Goal: Task Accomplishment & Management: Complete application form

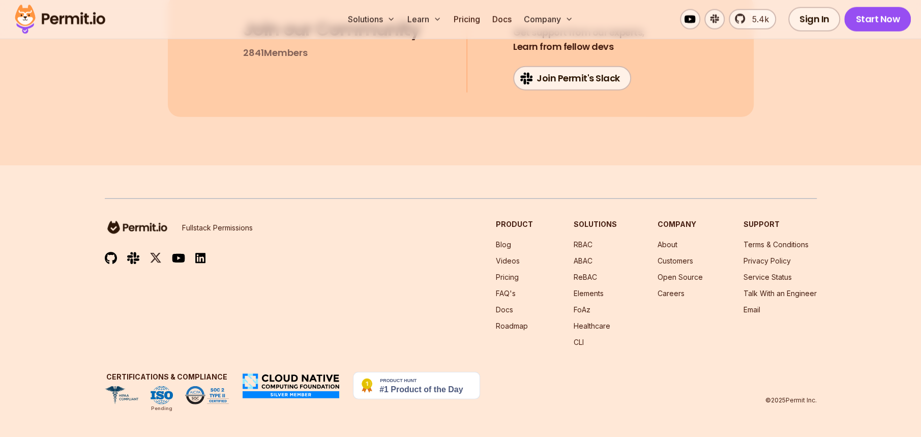
scroll to position [15260, 0]
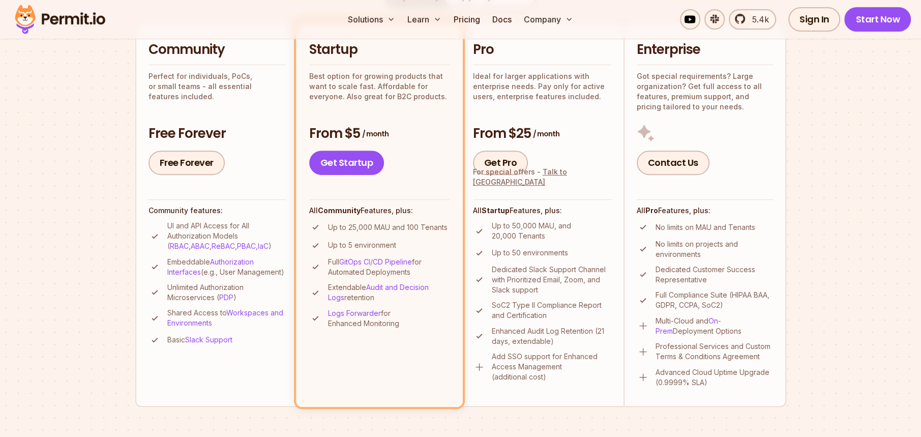
scroll to position [254, 0]
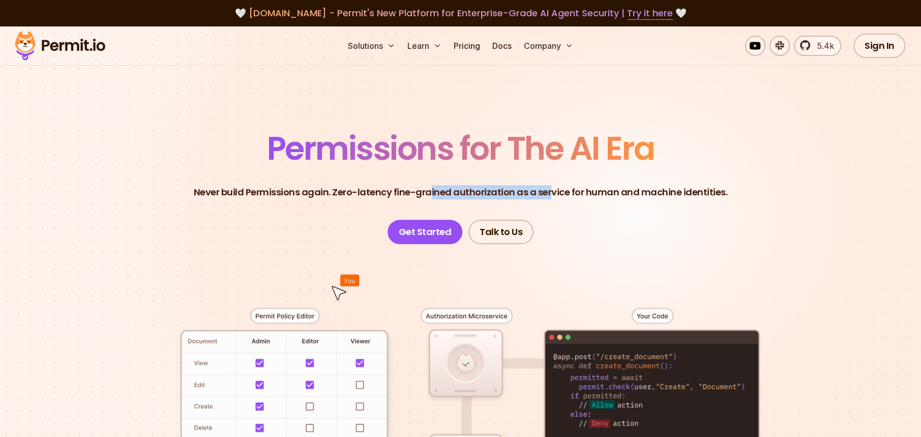
drag, startPoint x: 430, startPoint y: 191, endPoint x: 550, endPoint y: 198, distance: 119.8
click at [550, 198] on p "Never build Permissions again. Zero-latency fine-grained authorization as a ser…" at bounding box center [461, 192] width 534 height 14
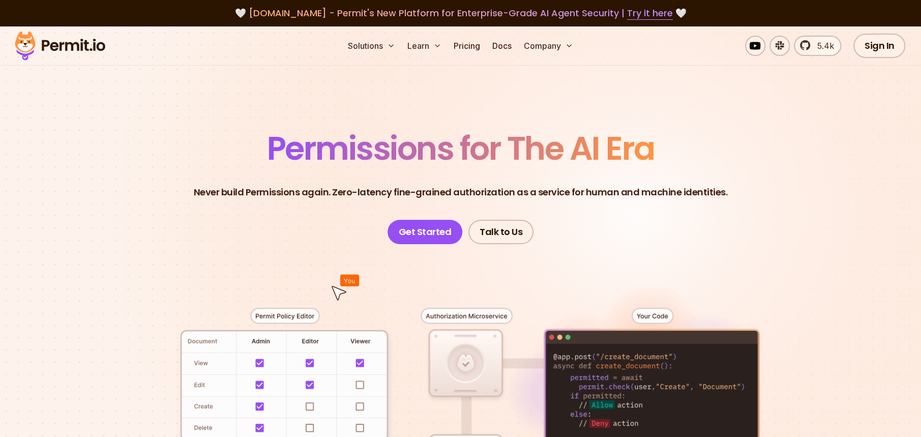
click at [746, 199] on header "Permissions for The AI Era Never build Permissions again. Zero-latency fine-gra…" at bounding box center [461, 188] width 712 height 112
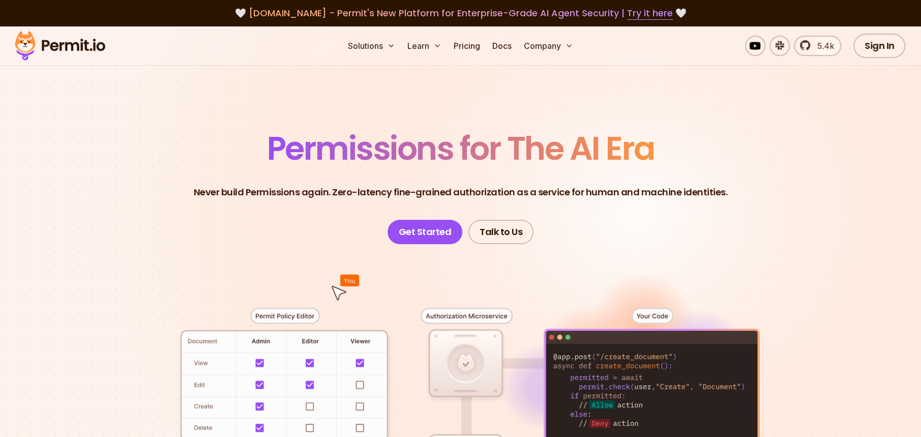
scroll to position [101, 0]
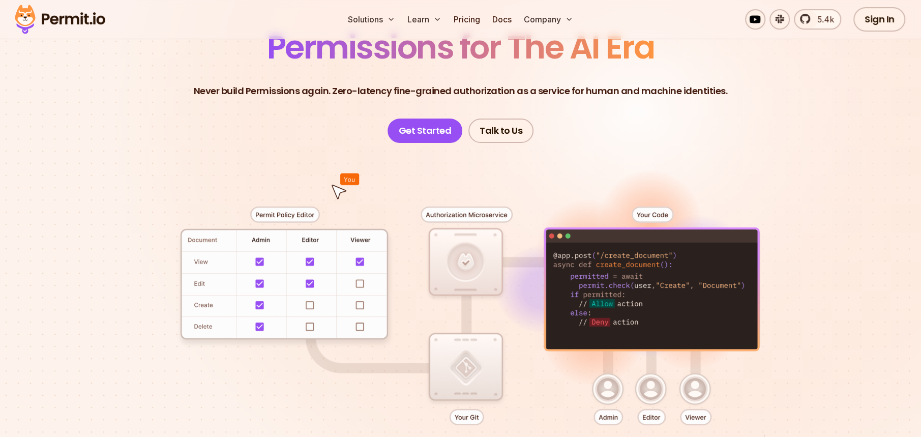
click at [805, 177] on div at bounding box center [461, 330] width 712 height 374
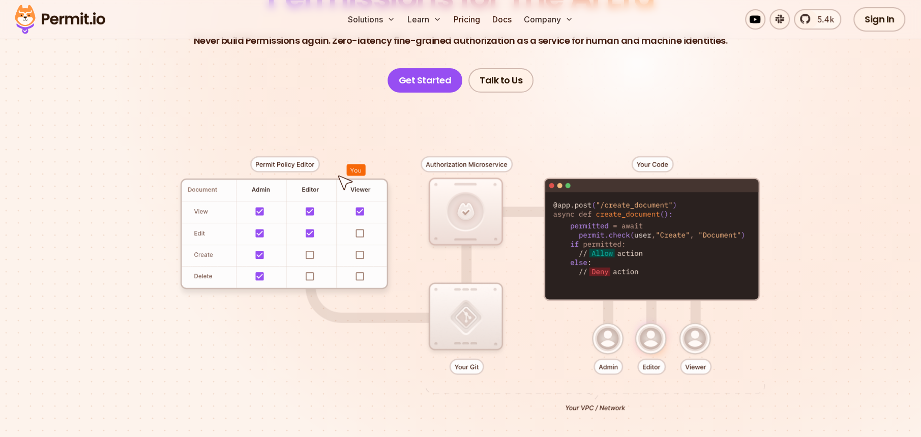
scroll to position [153, 0]
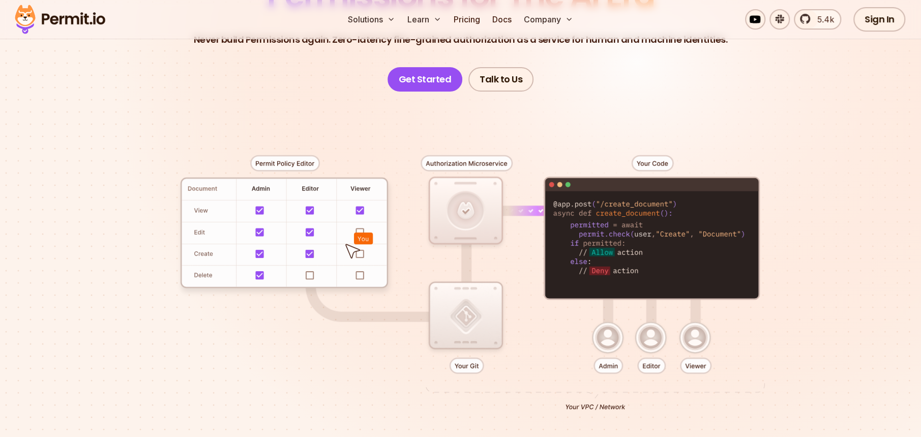
click at [537, 305] on div at bounding box center [461, 279] width 712 height 374
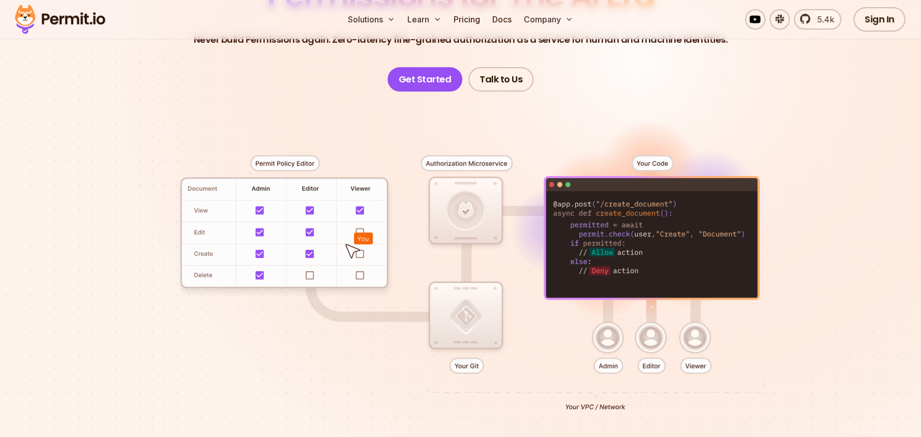
click at [622, 337] on div at bounding box center [461, 279] width 712 height 374
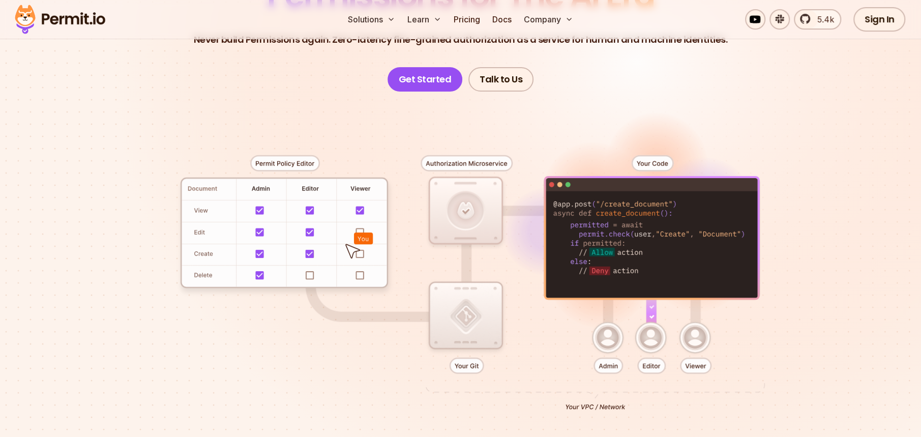
click at [675, 331] on div at bounding box center [461, 279] width 712 height 374
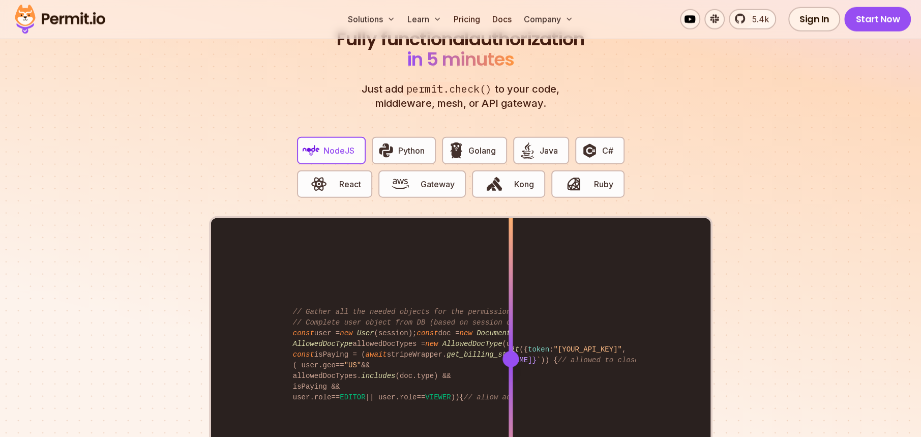
scroll to position [2034, 0]
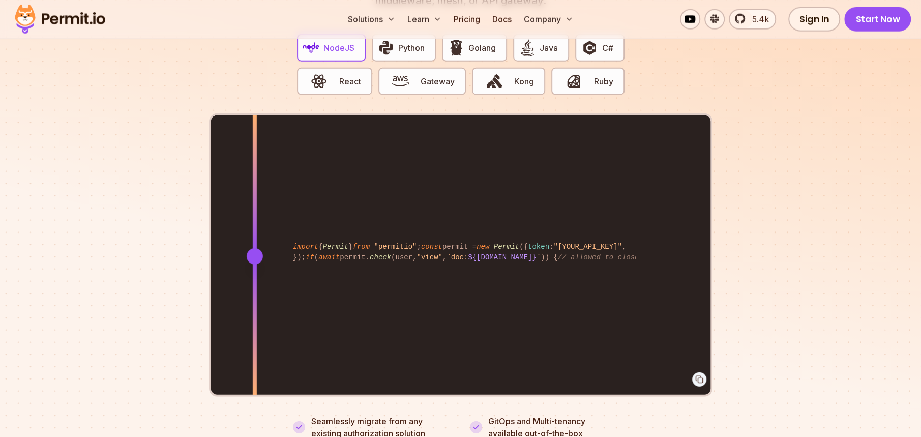
drag, startPoint x: 507, startPoint y: 242, endPoint x: 254, endPoint y: 277, distance: 255.3
click at [254, 277] on div at bounding box center [254, 255] width 4 height 281
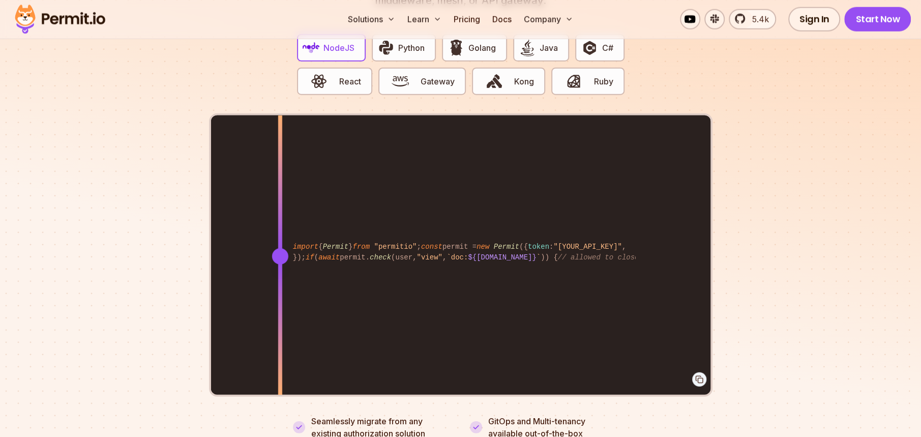
drag, startPoint x: 254, startPoint y: 277, endPoint x: 280, endPoint y: 253, distance: 35.3
click at [280, 256] on div at bounding box center [280, 326] width 4 height 140
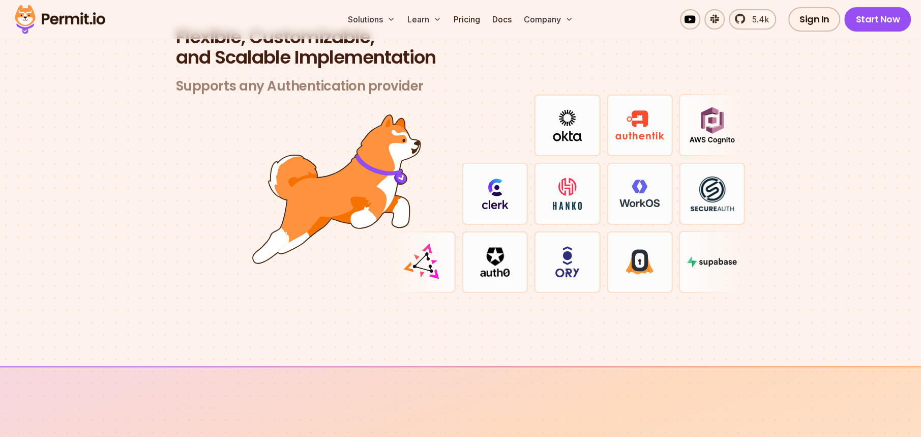
scroll to position [3001, 0]
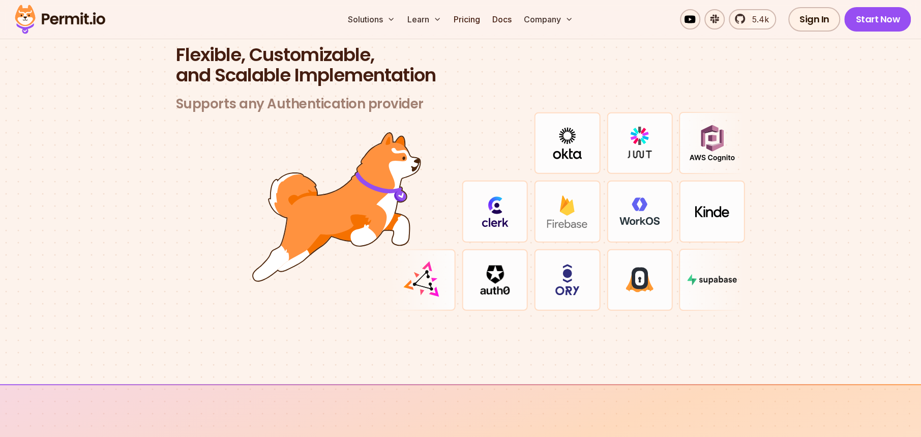
click at [497, 270] on img at bounding box center [495, 280] width 30 height 30
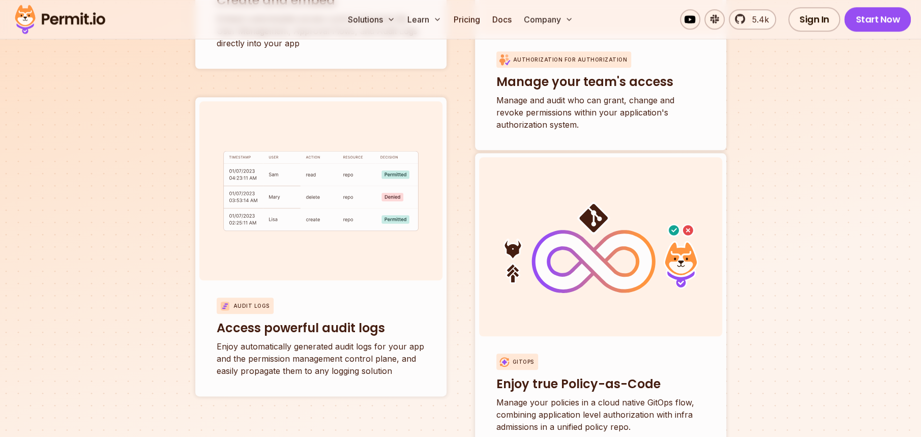
scroll to position [3764, 0]
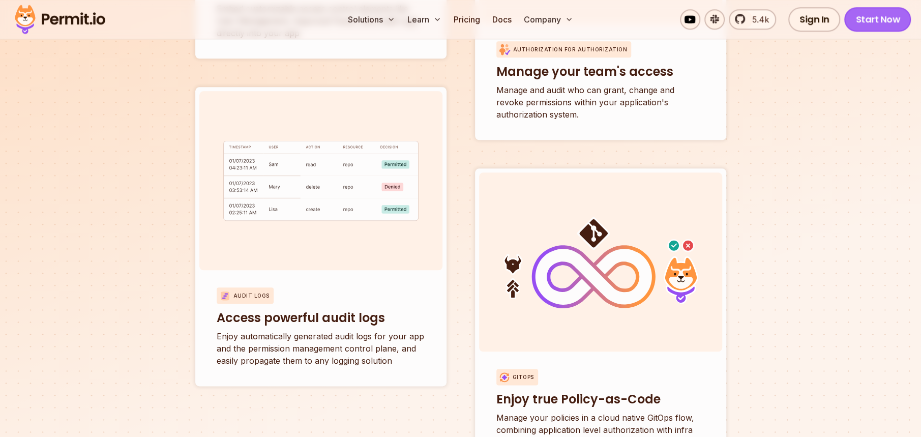
click at [881, 25] on link "Start Now" at bounding box center [877, 19] width 67 height 24
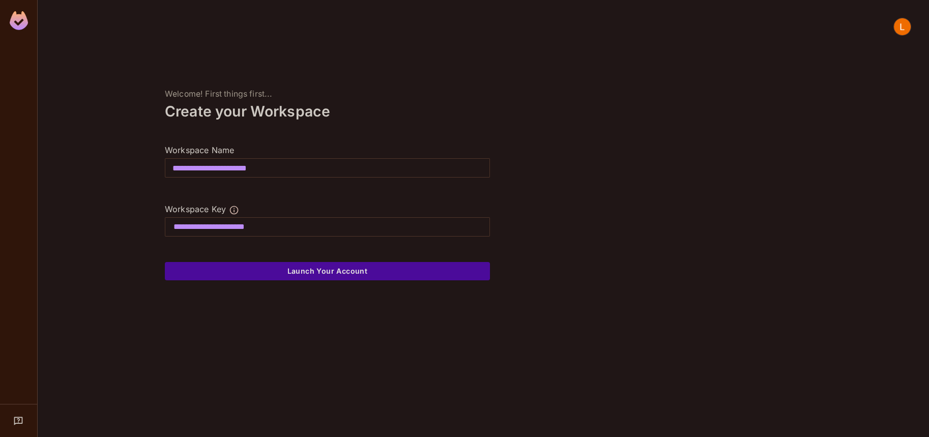
drag, startPoint x: 308, startPoint y: 163, endPoint x: 111, endPoint y: 154, distance: 197.1
click at [111, 153] on div "**********" at bounding box center [327, 218] width 579 height 437
type input "*"
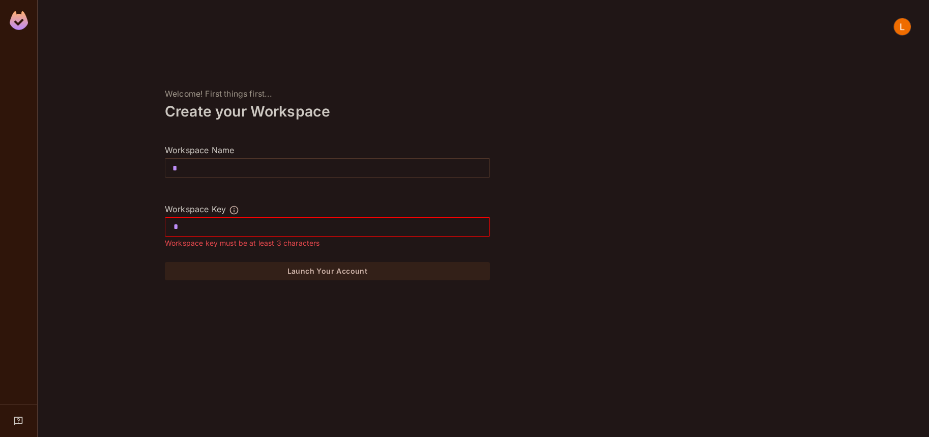
type input "**"
type input "*"
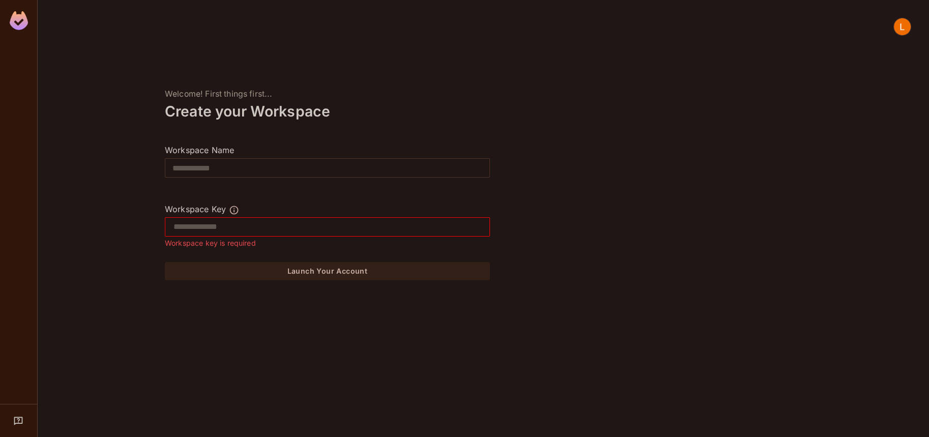
type input "*"
type input "**"
type input "****"
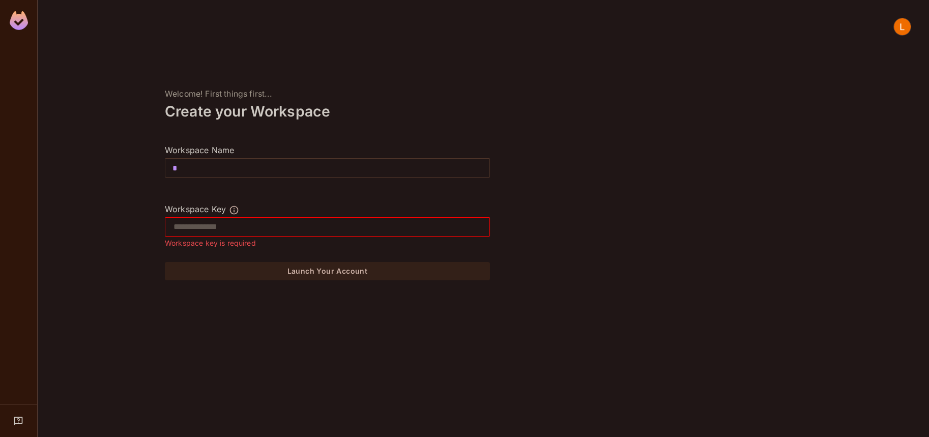
type input "**"
type input "***"
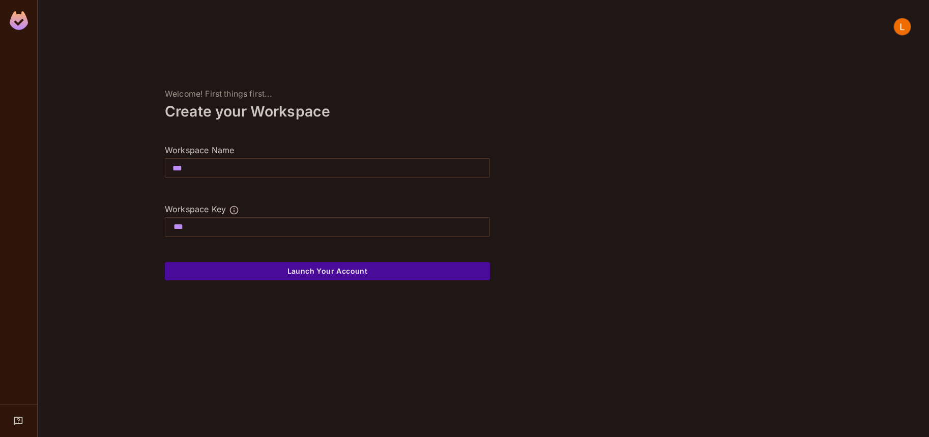
type input "****"
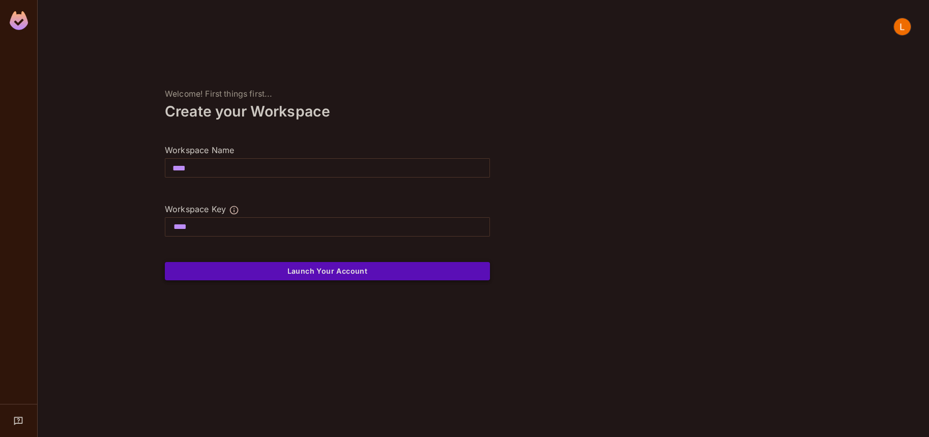
type input "****"
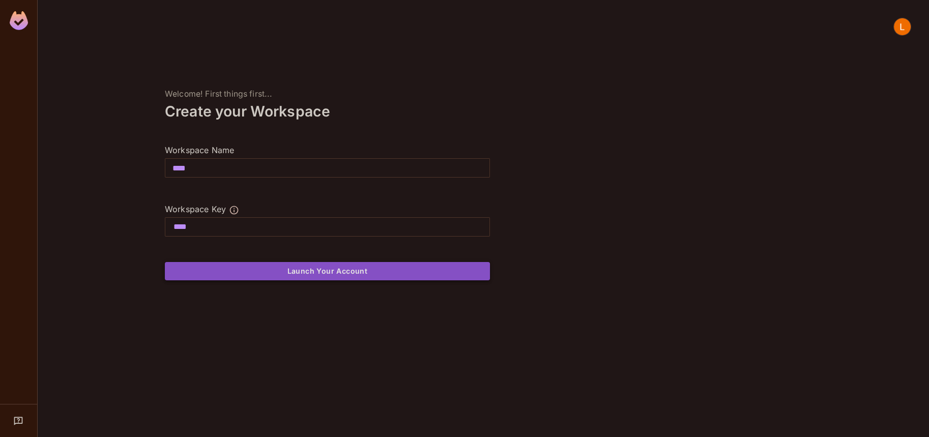
click at [356, 266] on button "Launch Your Account" at bounding box center [327, 271] width 325 height 18
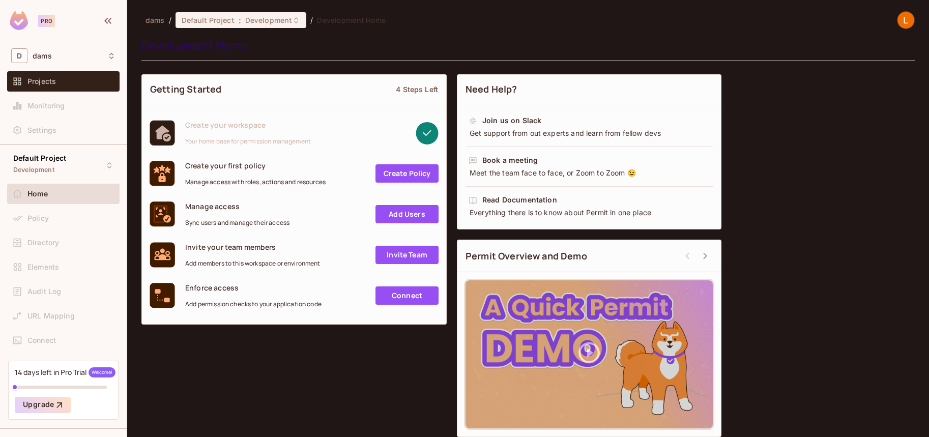
click at [67, 90] on div "Projects" at bounding box center [63, 81] width 112 height 20
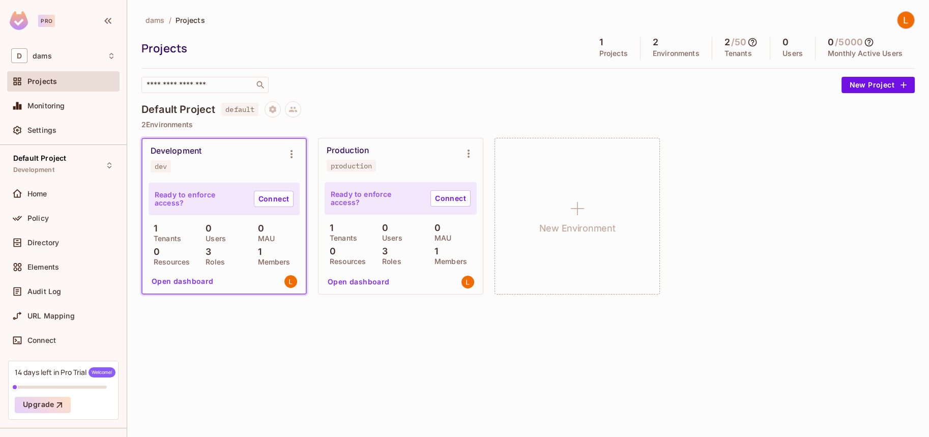
click at [495, 44] on div "Projects" at bounding box center [361, 48] width 441 height 15
click at [102, 109] on div "Monitoring" at bounding box center [71, 106] width 88 height 8
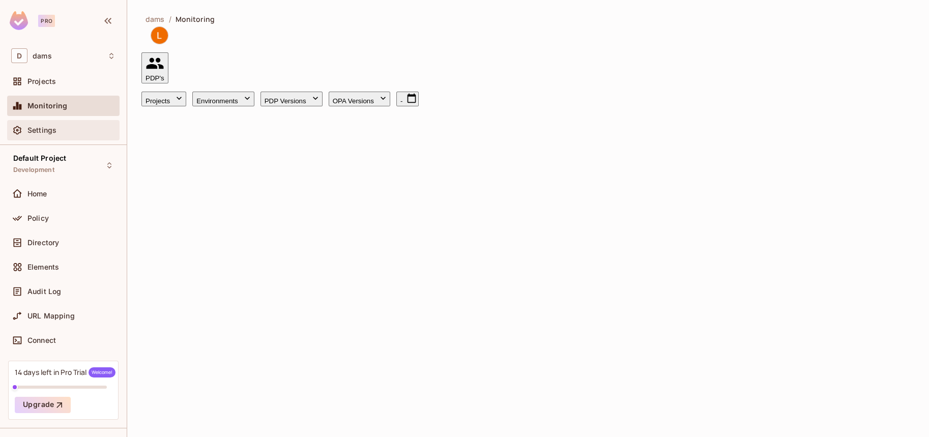
click at [53, 134] on span "Settings" at bounding box center [41, 130] width 29 height 8
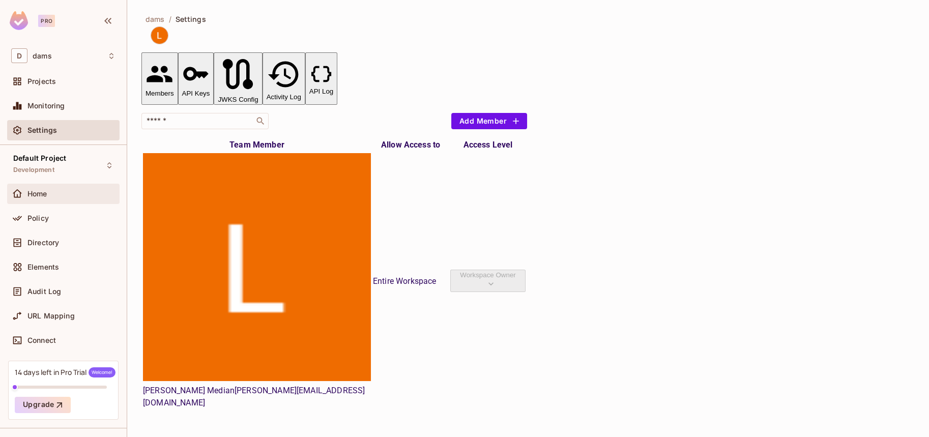
click at [52, 191] on div "Home" at bounding box center [71, 194] width 88 height 8
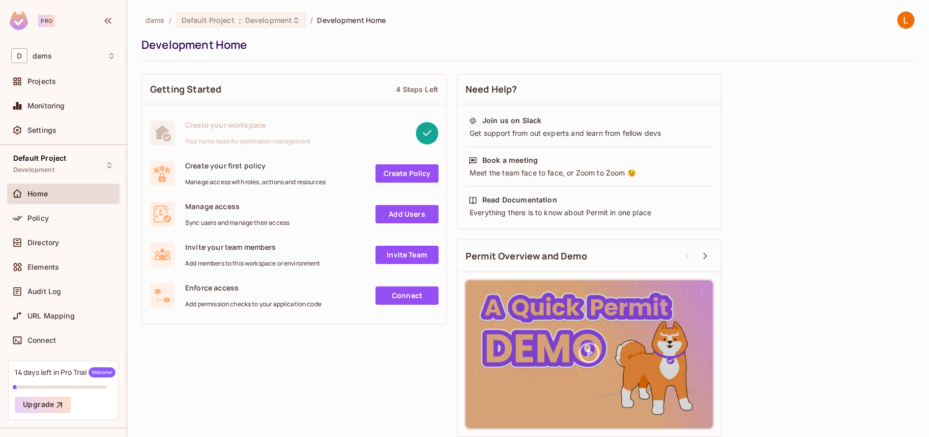
click at [389, 172] on link "Create Policy" at bounding box center [406, 173] width 63 height 18
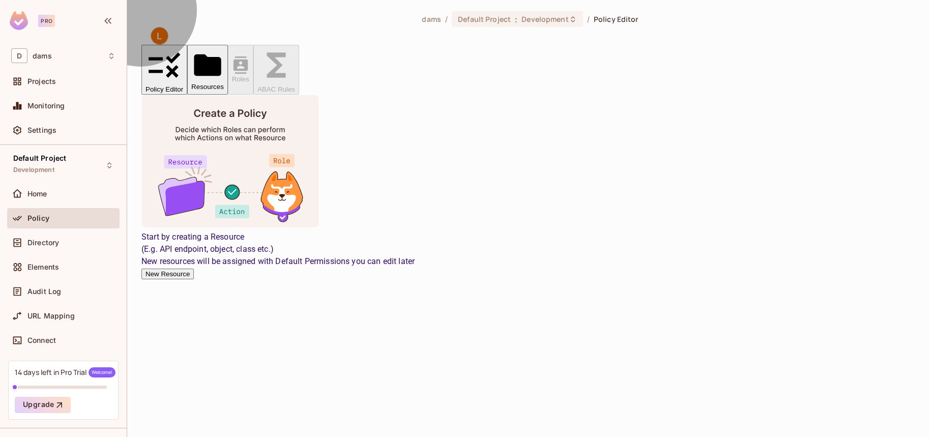
click at [194, 279] on button "New Resource" at bounding box center [167, 274] width 52 height 11
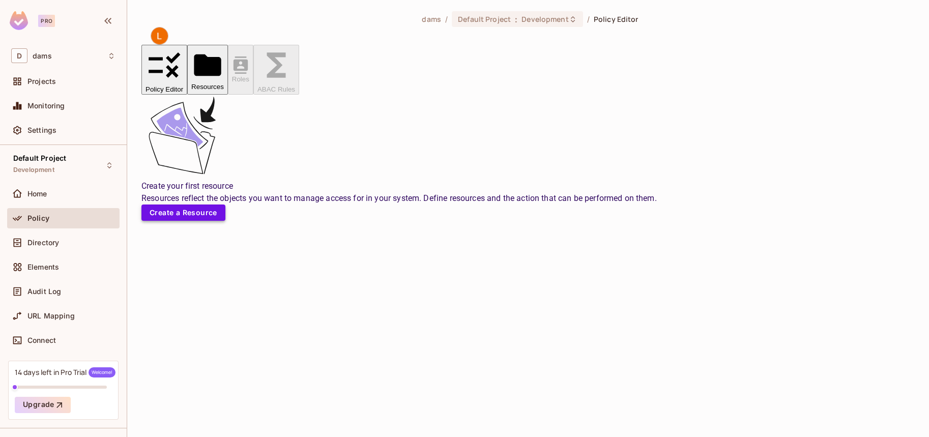
click at [225, 221] on button "Create a Resource" at bounding box center [183, 212] width 84 height 16
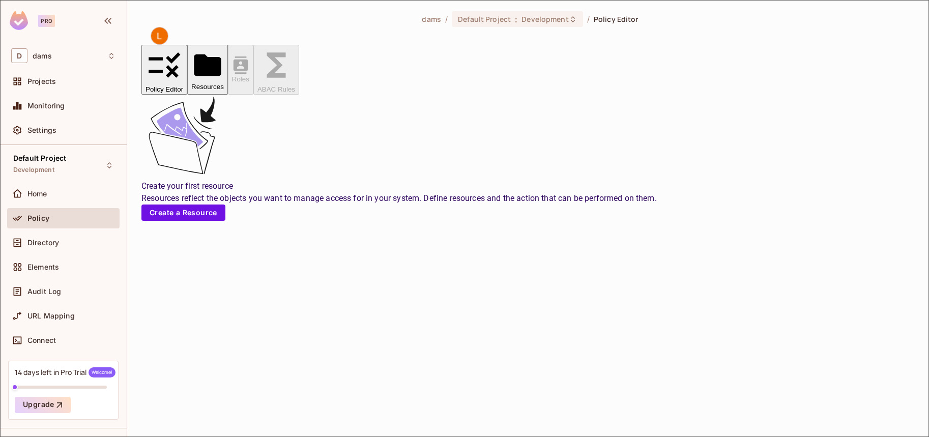
type input "*"
type input "**"
type input "***"
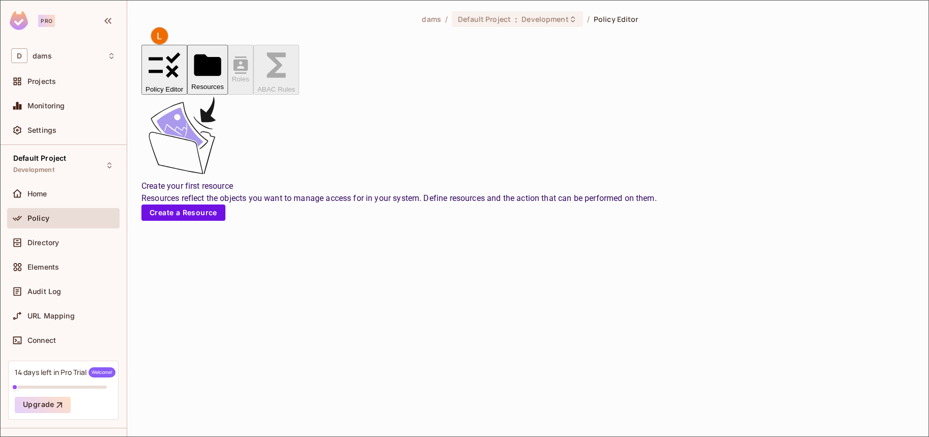
type input "***"
type input "****"
type input "*****"
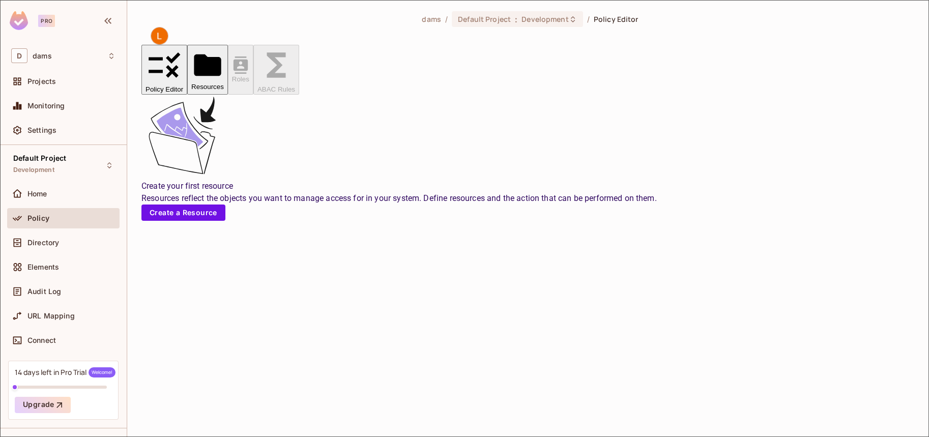
type input "*"
type input "**"
type input "***"
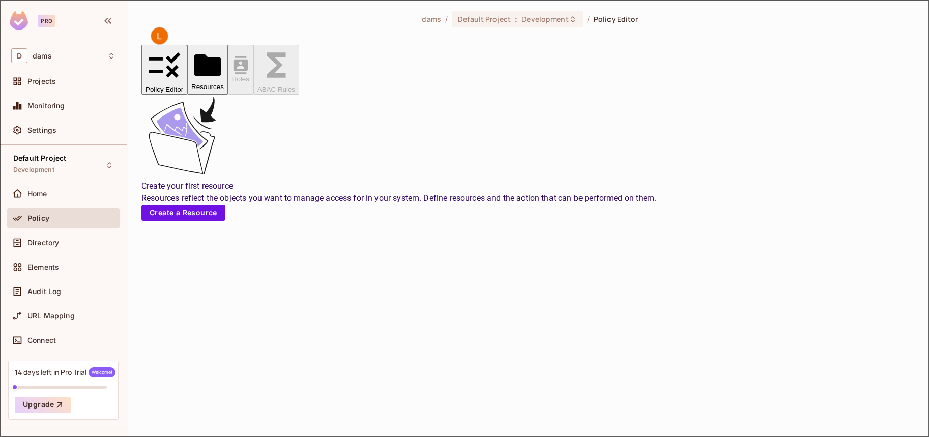
type input "***"
type input "****"
type input "*****"
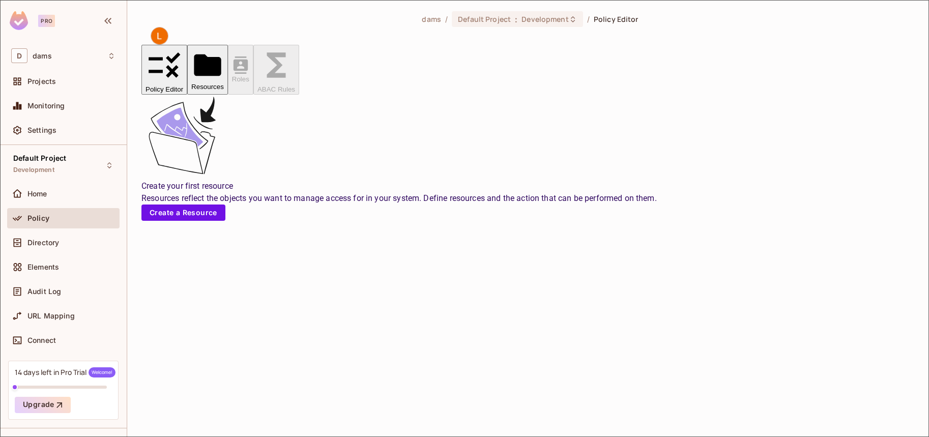
type input "******"
type input "*******"
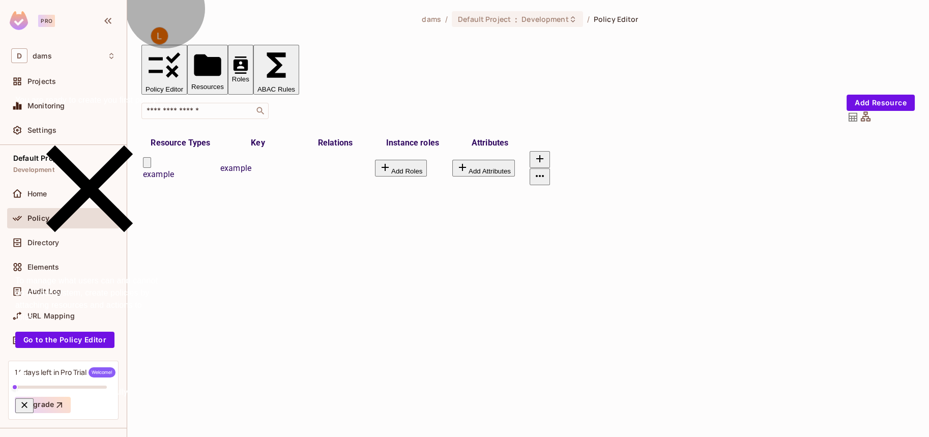
click at [427, 160] on button "Add Roles" at bounding box center [401, 168] width 52 height 17
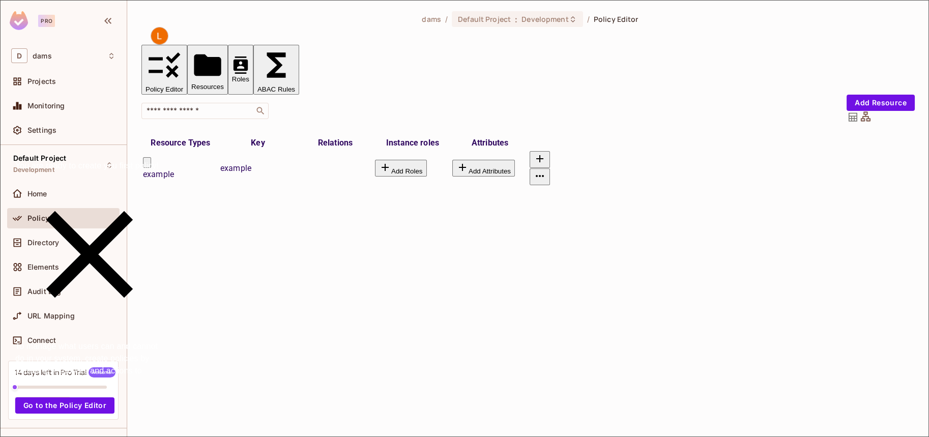
scroll to position [1, 0]
type input "*"
type input "*****"
type input "******"
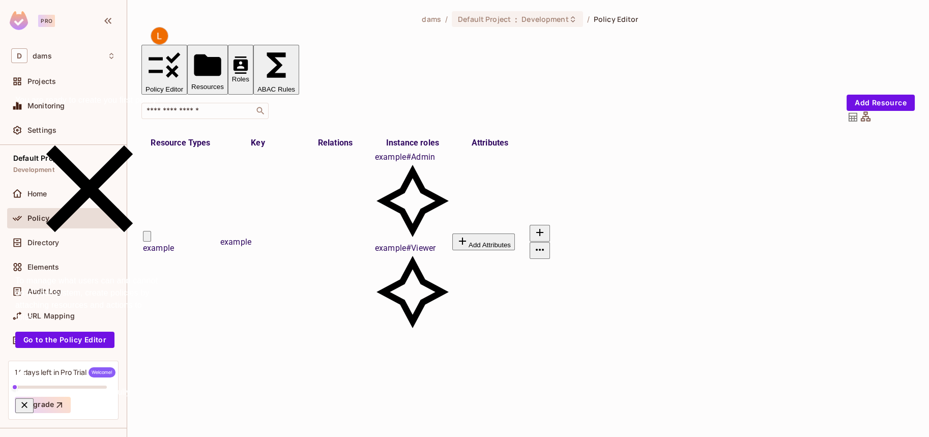
click at [515, 233] on button "Add Attributes" at bounding box center [483, 241] width 63 height 17
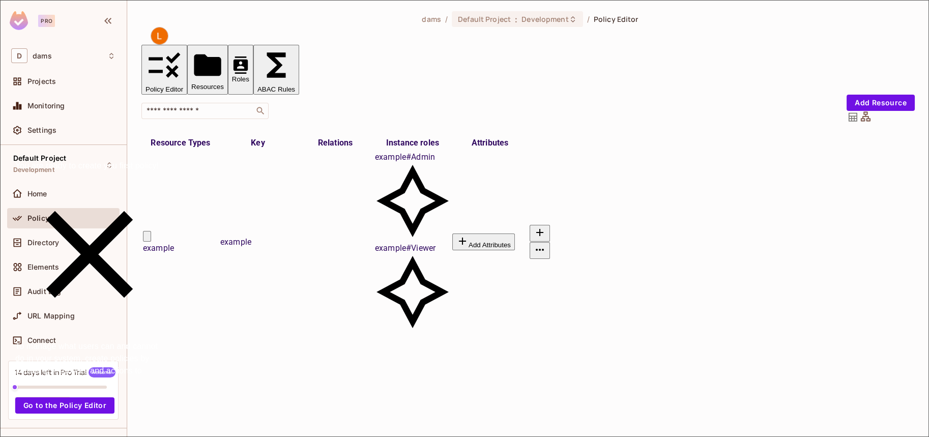
click at [561, 436] on div at bounding box center [464, 437] width 929 height 0
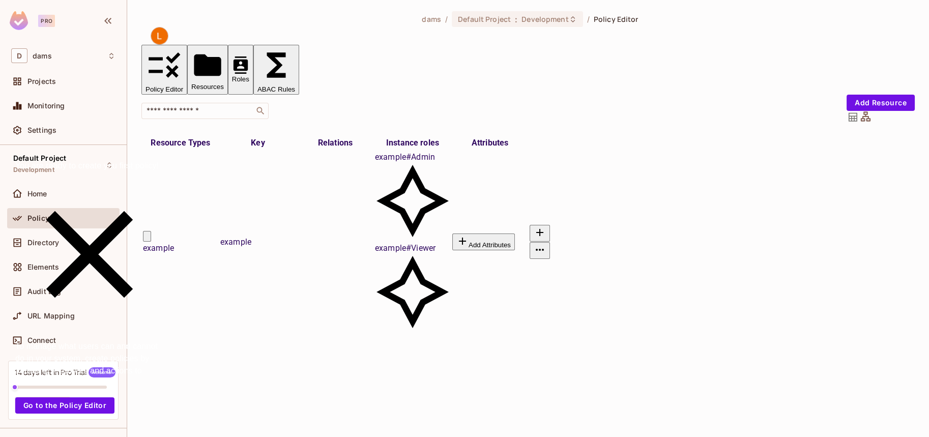
click at [253, 57] on button "Roles" at bounding box center [240, 70] width 25 height 50
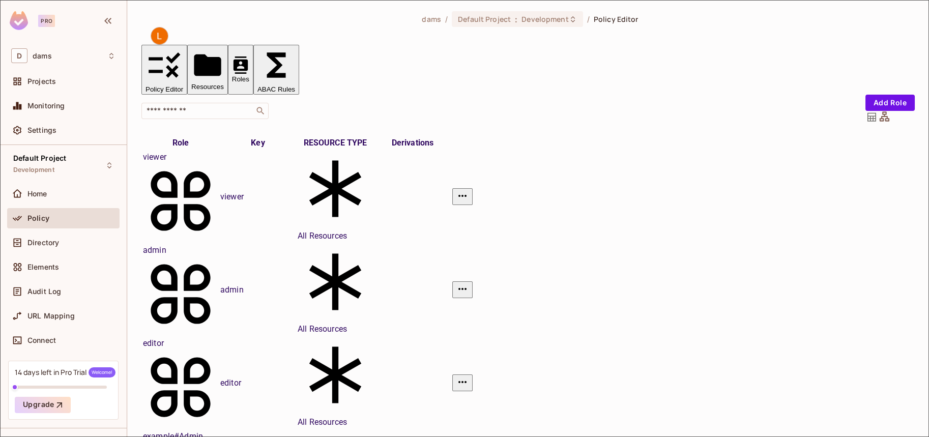
click at [514, 436] on div at bounding box center [464, 437] width 929 height 0
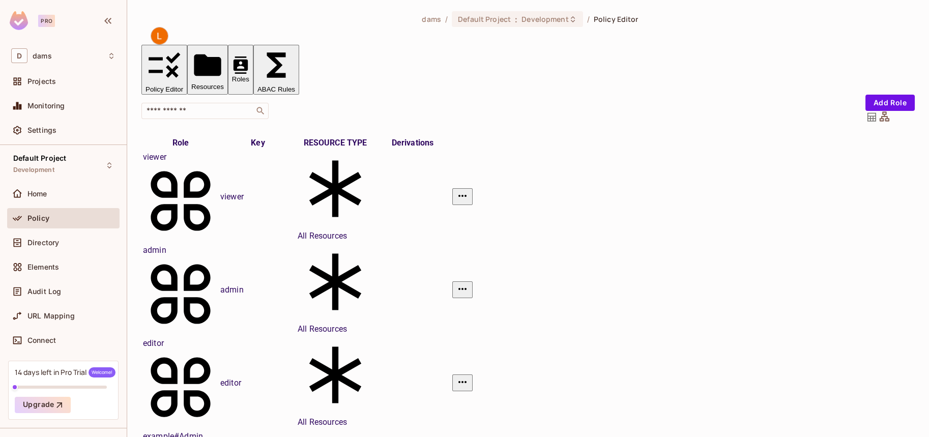
click at [299, 47] on button "ABAC Rules" at bounding box center [276, 70] width 46 height 50
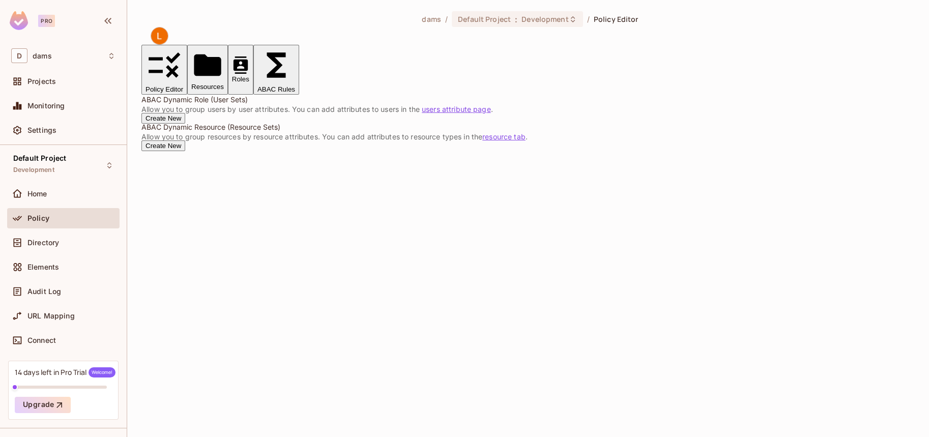
click at [187, 51] on button "Policy Editor" at bounding box center [164, 70] width 46 height 50
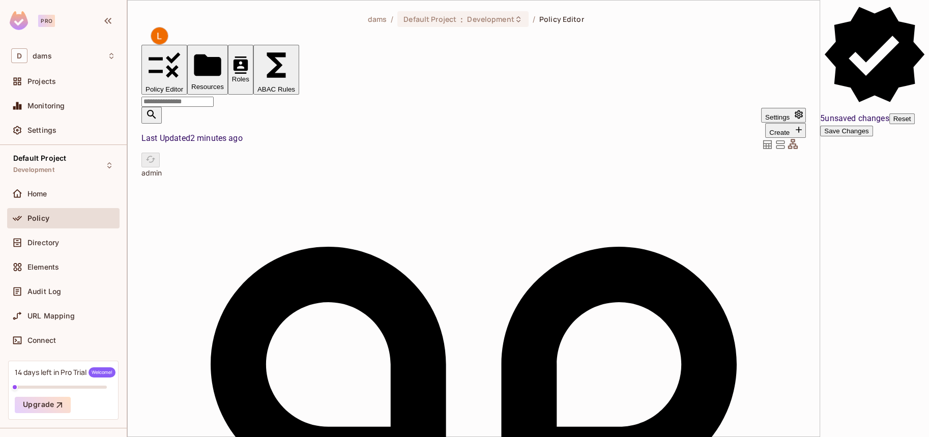
scroll to position [225, 0]
click at [872, 136] on button "Save Changes" at bounding box center [846, 131] width 52 height 11
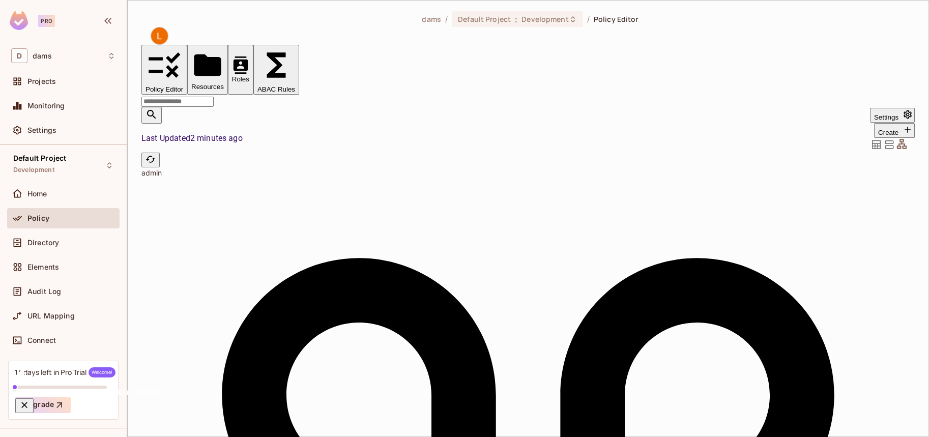
scroll to position [0, 0]
click at [299, 55] on button "ABAC Rules" at bounding box center [276, 70] width 46 height 50
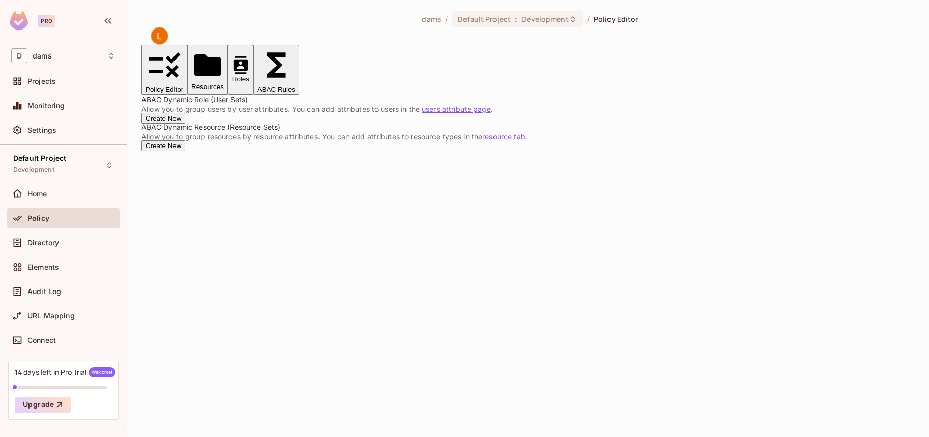
click at [148, 50] on button "Policy Editor" at bounding box center [164, 70] width 46 height 50
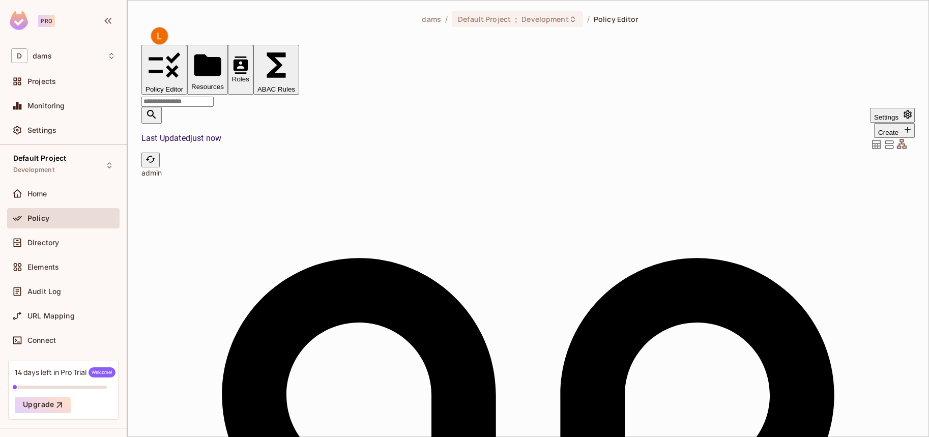
click at [874, 123] on button "Create" at bounding box center [894, 130] width 41 height 15
click at [768, 436] on div at bounding box center [464, 445] width 929 height 0
click at [870, 108] on button "Settings" at bounding box center [892, 115] width 45 height 15
click at [503, 436] on div at bounding box center [464, 437] width 929 height 0
click at [870, 108] on button "Settings" at bounding box center [892, 115] width 45 height 15
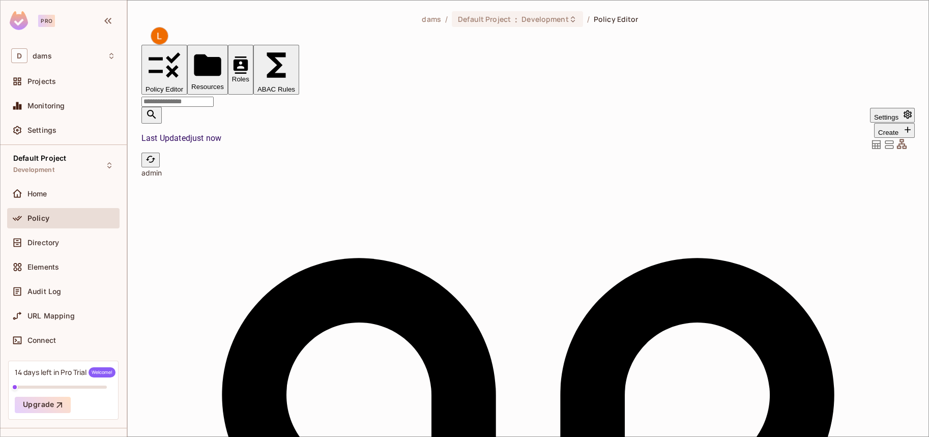
click at [479, 436] on div at bounding box center [464, 437] width 929 height 0
click at [63, 240] on div "Directory" at bounding box center [71, 243] width 88 height 8
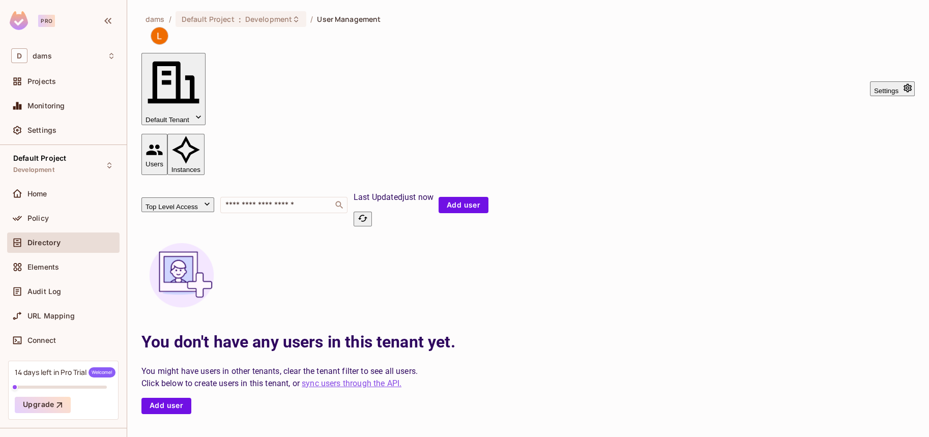
click at [204, 134] on button "Instances" at bounding box center [185, 154] width 37 height 41
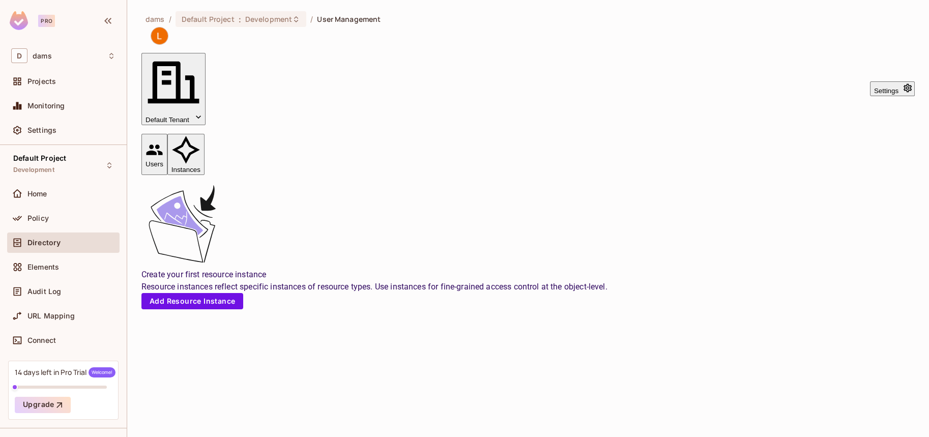
click at [167, 134] on button "Users" at bounding box center [154, 154] width 26 height 41
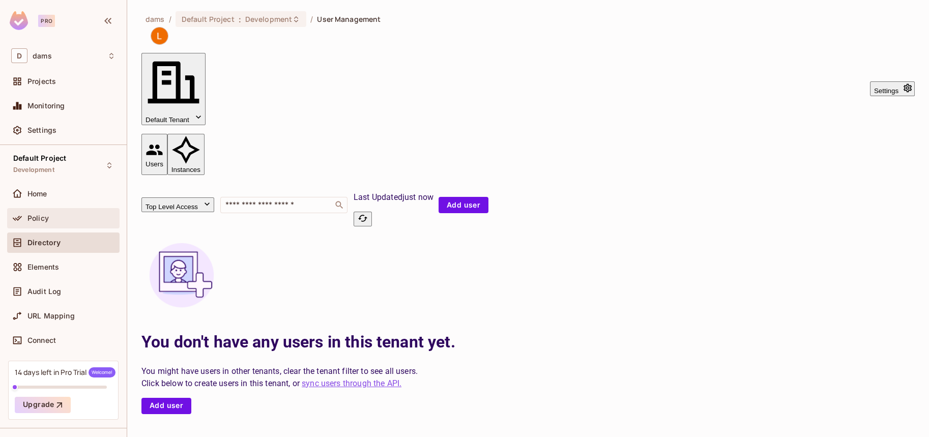
click at [61, 214] on div "Policy" at bounding box center [71, 218] width 88 height 8
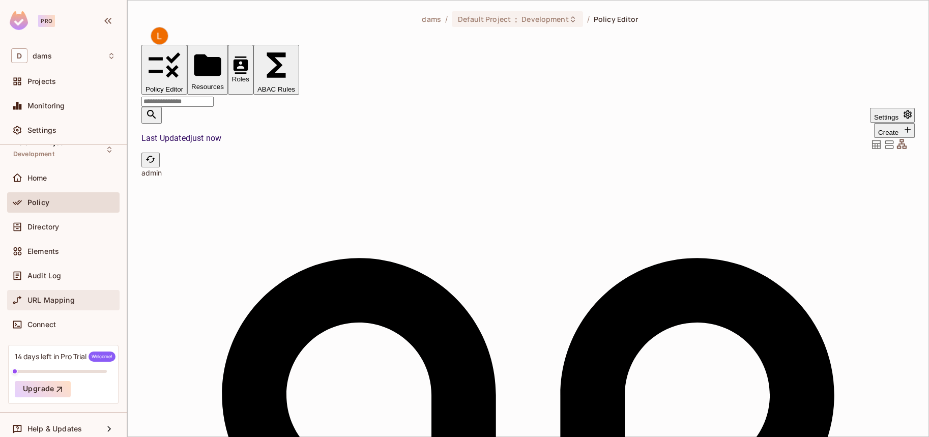
scroll to position [23, 0]
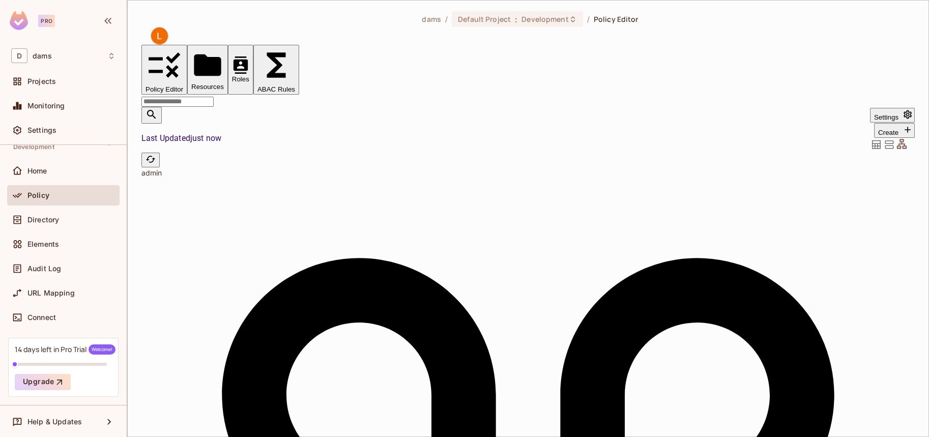
click at [68, 307] on div "Connect" at bounding box center [63, 319] width 112 height 24
click at [64, 311] on div "Connect" at bounding box center [63, 317] width 104 height 12
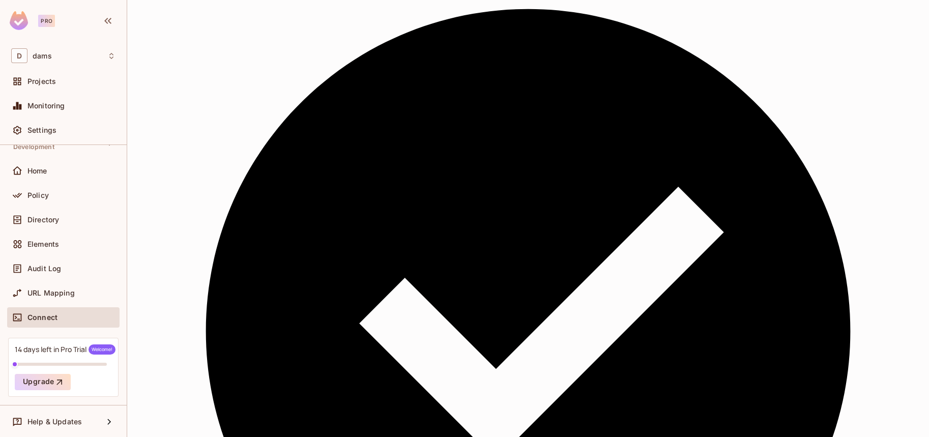
scroll to position [153, 0]
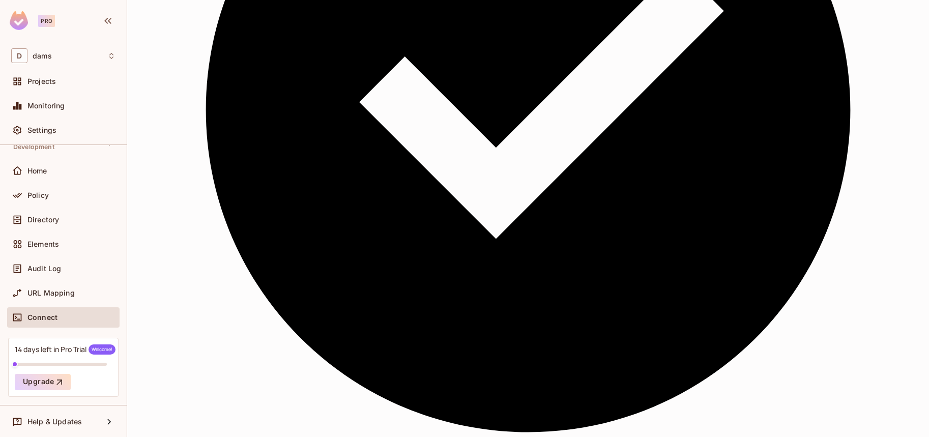
scroll to position [356, 0]
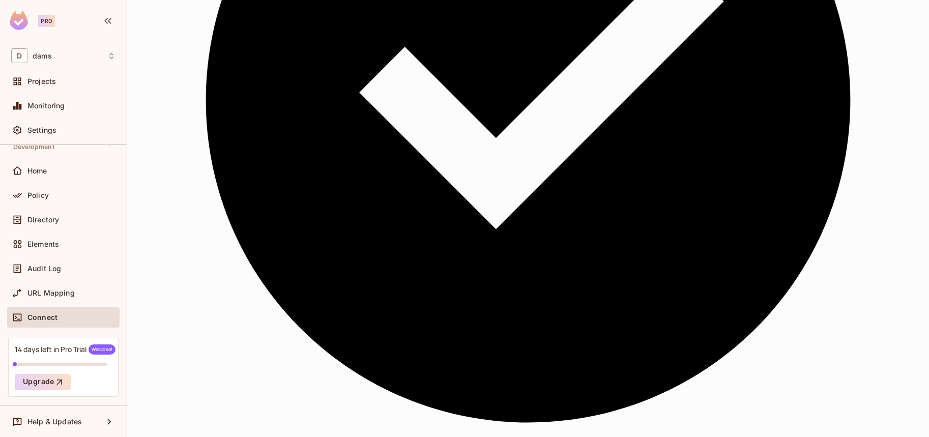
click at [90, 280] on div "Audit Log" at bounding box center [63, 270] width 112 height 24
click at [73, 290] on div "URL Mapping" at bounding box center [71, 293] width 88 height 8
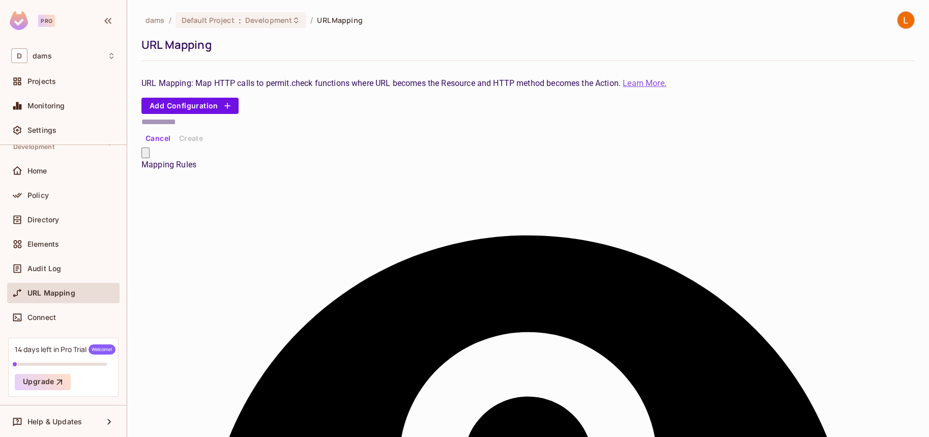
click at [45, 268] on span "Audit Log" at bounding box center [44, 269] width 34 height 8
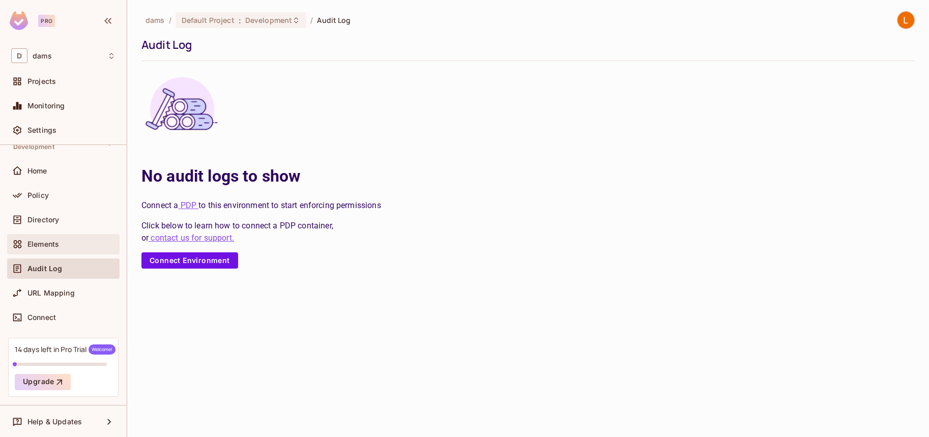
click at [49, 249] on div "Elements" at bounding box center [63, 244] width 104 height 12
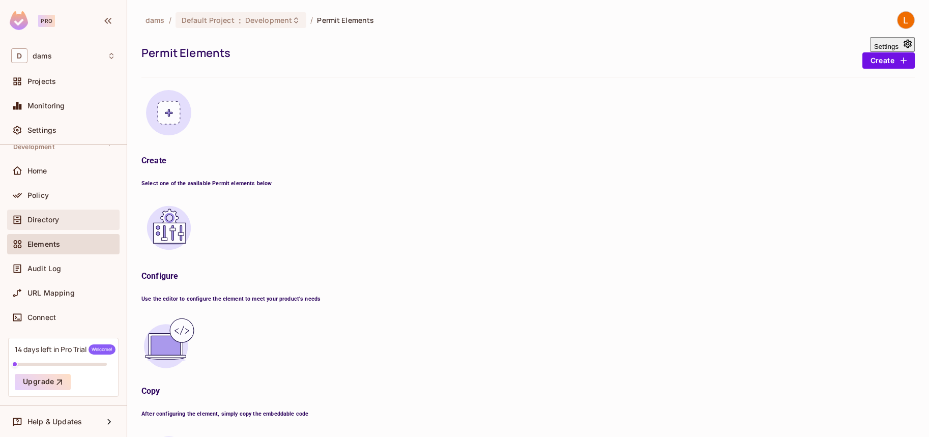
click at [39, 228] on div "Directory" at bounding box center [63, 220] width 112 height 20
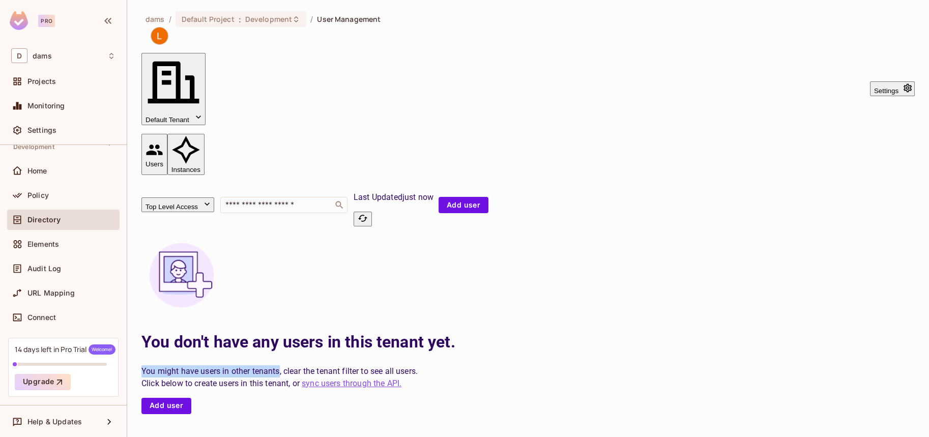
drag, startPoint x: 522, startPoint y: 310, endPoint x: 361, endPoint y: 310, distance: 160.7
click at [361, 310] on div "You don't have any users in this tenant yet. You might have users in other tena…" at bounding box center [314, 324] width 347 height 179
click at [361, 309] on div "You don't have any users in this tenant yet. You might have users in other tena…" at bounding box center [314, 324] width 347 height 179
click at [488, 197] on button "Add user" at bounding box center [463, 205] width 50 height 16
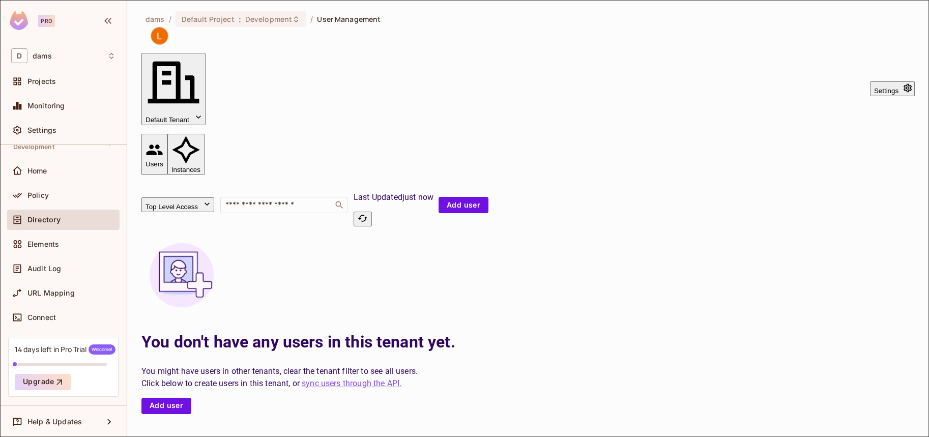
scroll to position [101, 0]
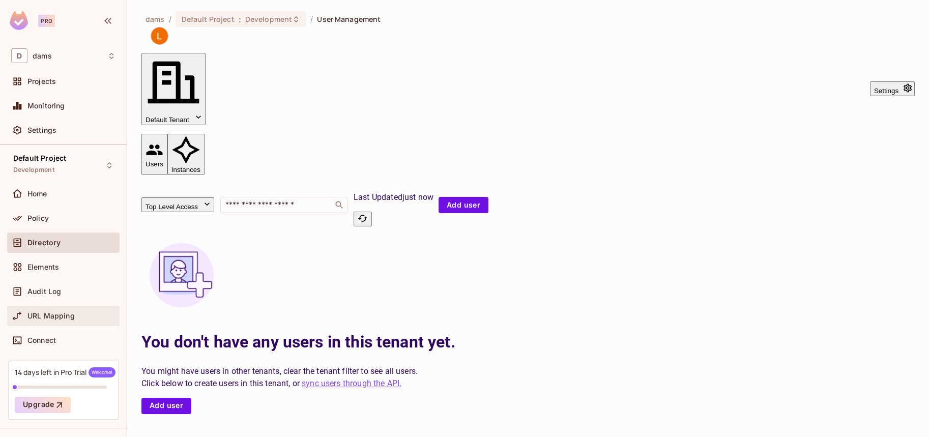
scroll to position [0, 0]
click at [53, 53] on div "D dams" at bounding box center [63, 55] width 104 height 15
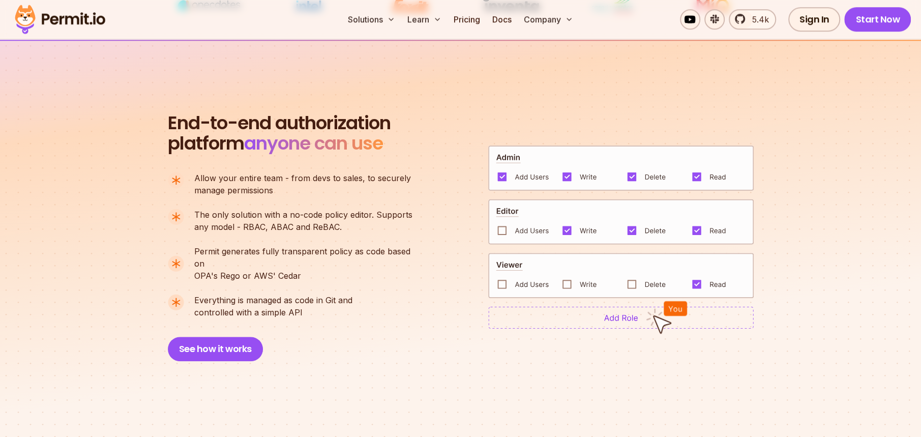
scroll to position [661, 0]
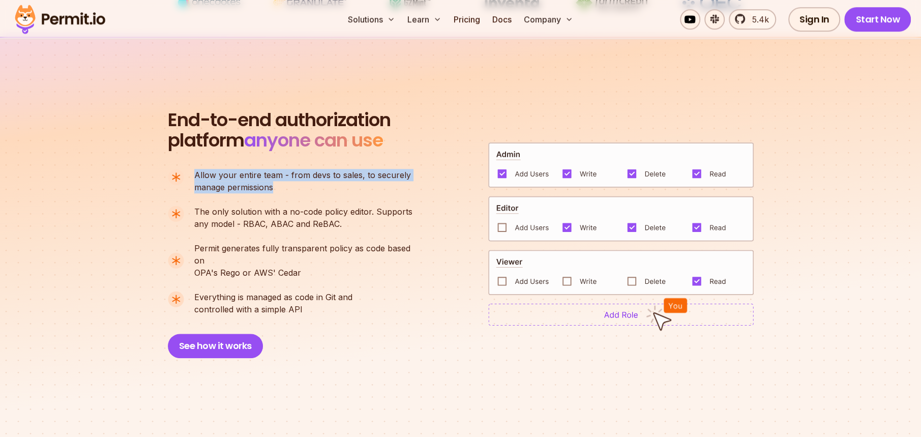
drag, startPoint x: 287, startPoint y: 192, endPoint x: 195, endPoint y: 176, distance: 93.5
click at [195, 176] on p "Allow your entire team - from devs to sales, to securely manage permissions" at bounding box center [302, 181] width 217 height 24
click at [326, 194] on ul "Allow your entire team - from devs to sales, to securely manage permissions The…" at bounding box center [294, 242] width 253 height 146
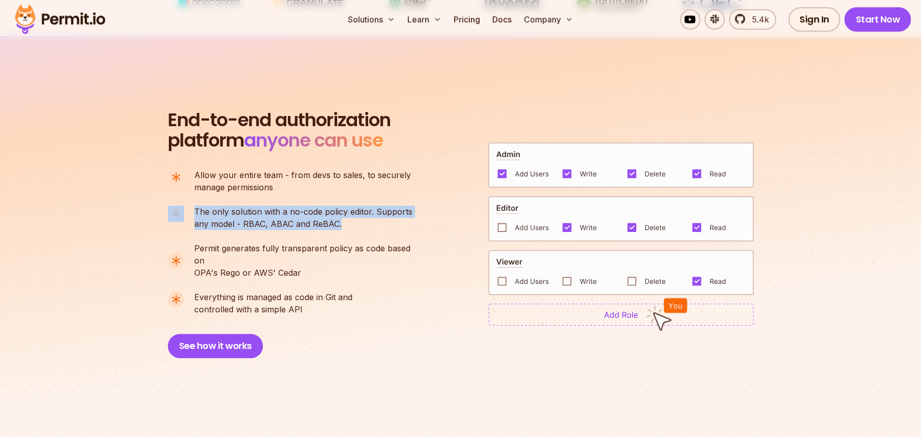
drag, startPoint x: 345, startPoint y: 222, endPoint x: 186, endPoint y: 215, distance: 159.4
click at [186, 215] on li "The only solution with a no-code policy editor. Supports any model - RBAC, ABAC…" at bounding box center [294, 218] width 253 height 24
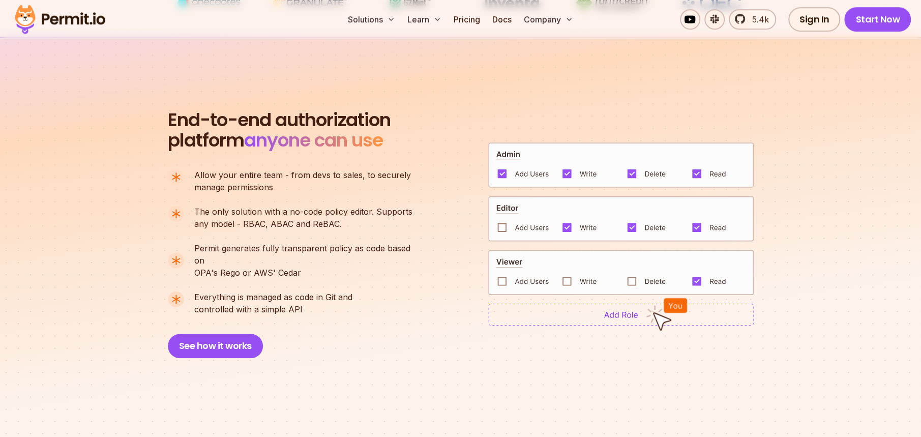
click at [214, 195] on ul "Allow your entire team - from devs to sales, to securely manage permissions The…" at bounding box center [294, 242] width 253 height 146
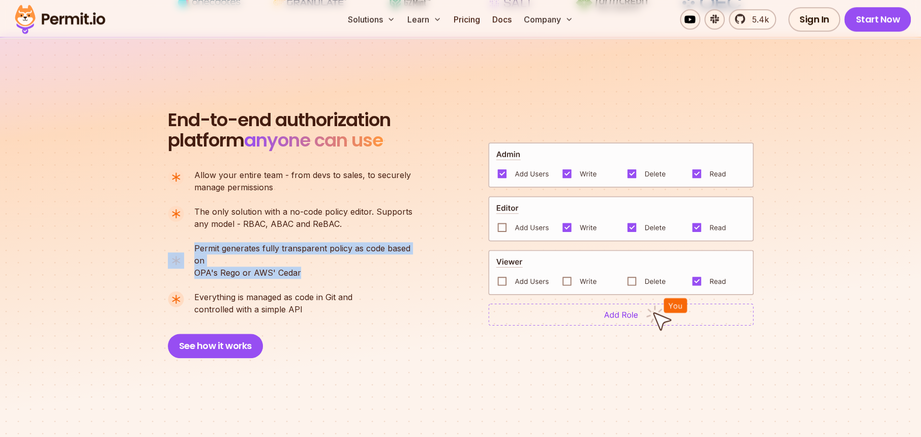
drag, startPoint x: 314, startPoint y: 261, endPoint x: 188, endPoint y: 250, distance: 126.1
click at [188, 250] on li "Permit generates fully transparent policy as code based on OPA's [PERSON_NAME] …" at bounding box center [294, 260] width 253 height 37
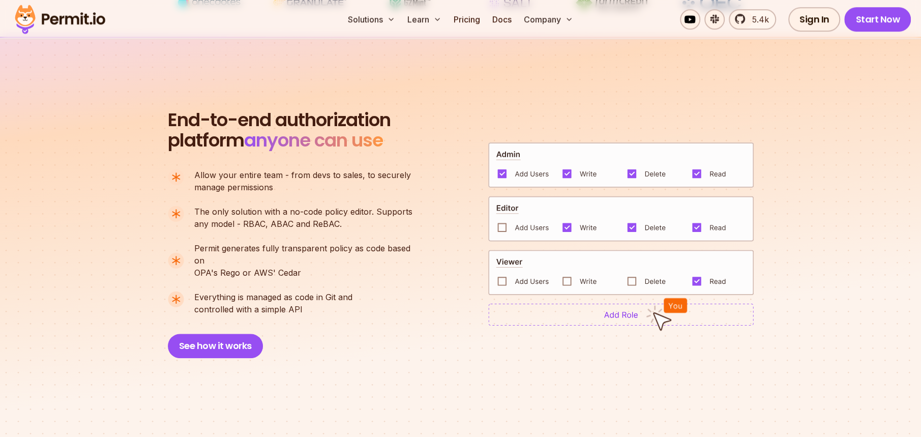
drag, startPoint x: 303, startPoint y: 298, endPoint x: 176, endPoint y: 283, distance: 127.6
click at [176, 291] on li "Everything is managed as code in Git and controlled with a simple API" at bounding box center [294, 303] width 253 height 24
click at [33, 305] on section "End-to-end authorization platform anyone can use A no-code authorization platfo…" at bounding box center [460, 222] width 921 height 370
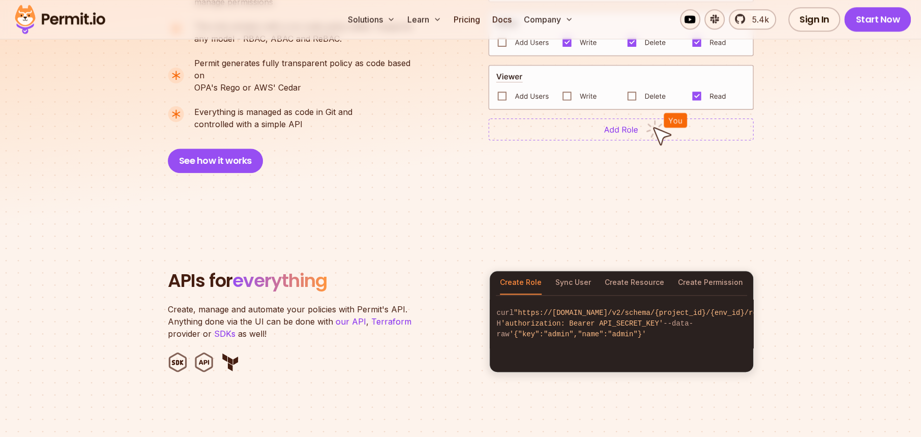
scroll to position [966, 0]
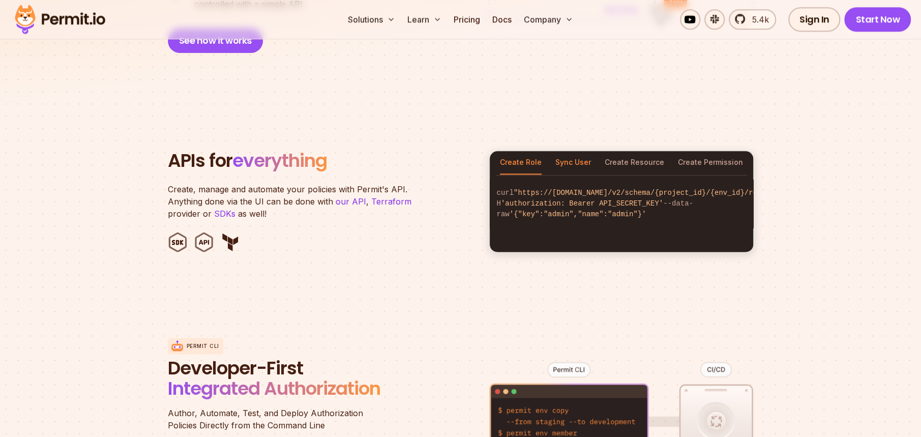
click at [584, 151] on button "Sync User" at bounding box center [573, 162] width 36 height 23
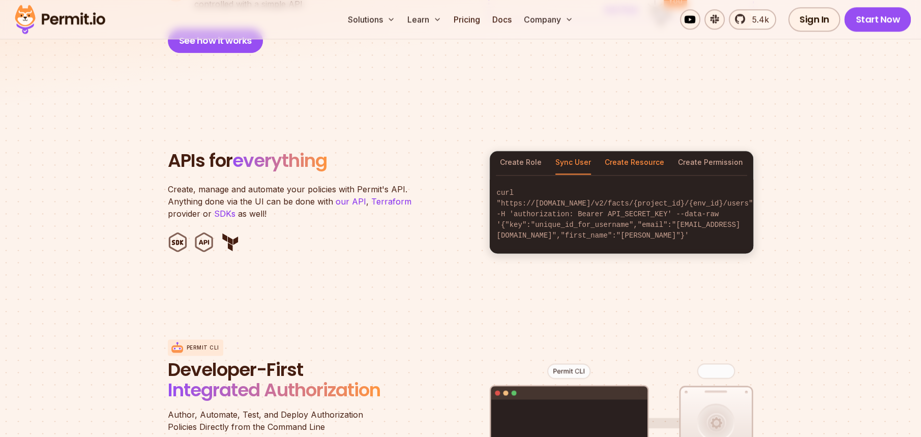
click at [614, 152] on button "Create Resource" at bounding box center [635, 162] width 60 height 23
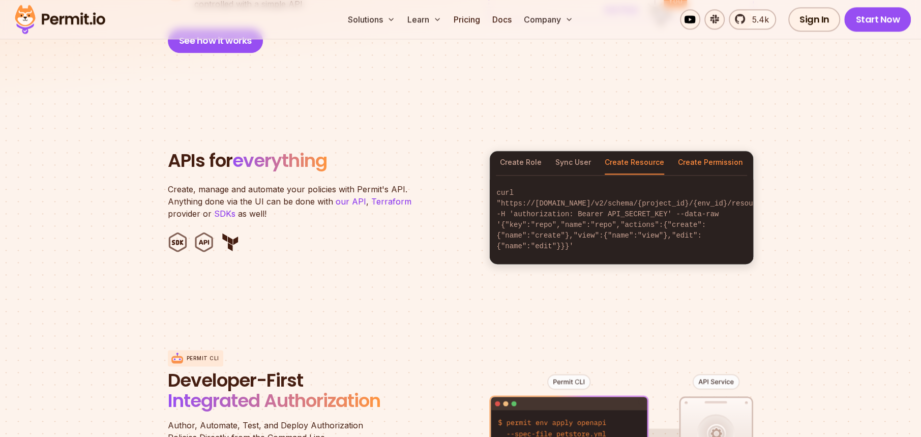
click at [692, 153] on button "Create Permission" at bounding box center [710, 162] width 65 height 23
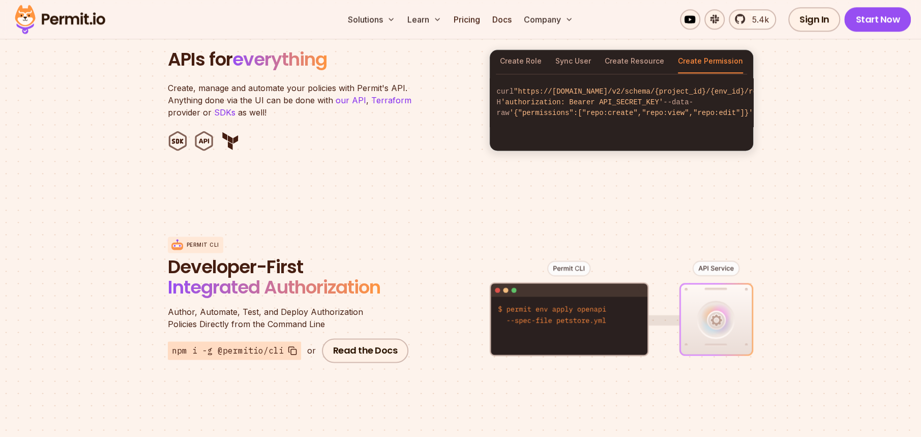
scroll to position [1017, 0]
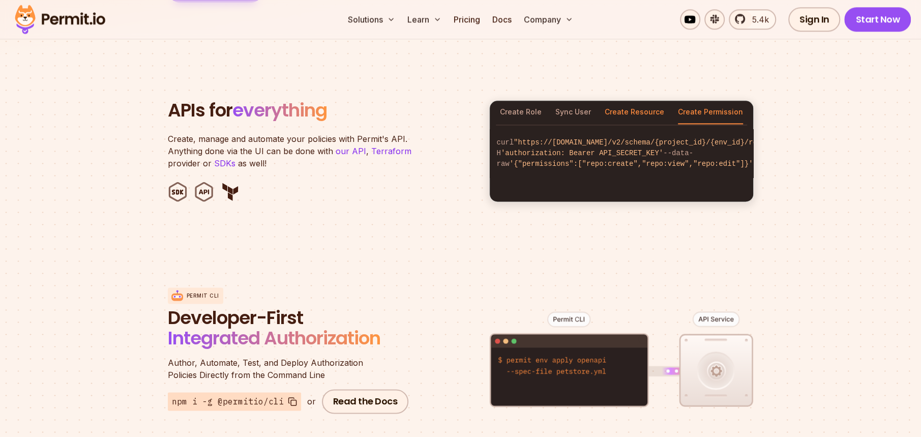
click at [659, 103] on button "Create Resource" at bounding box center [635, 112] width 60 height 23
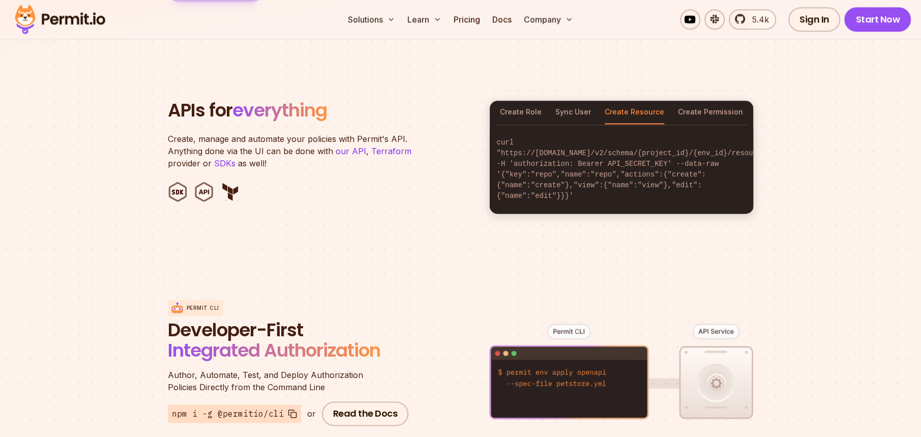
click at [598, 107] on div "Create Role Sync User Create Resource Create Permission" at bounding box center [621, 112] width 263 height 23
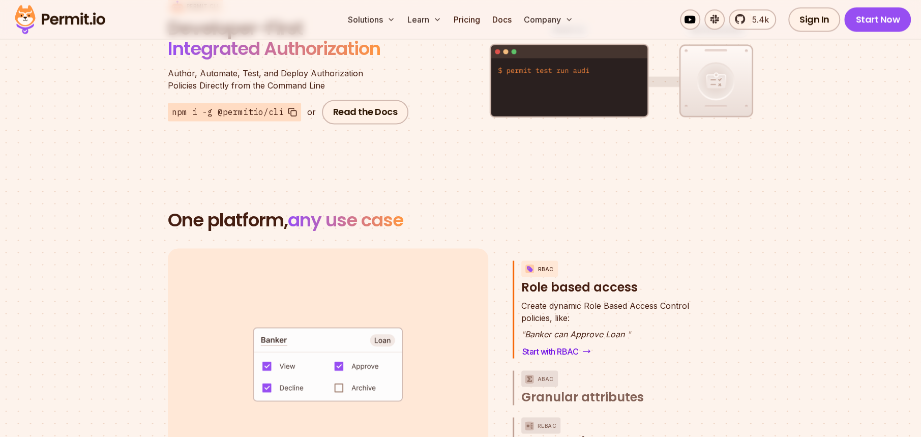
scroll to position [1475, 0]
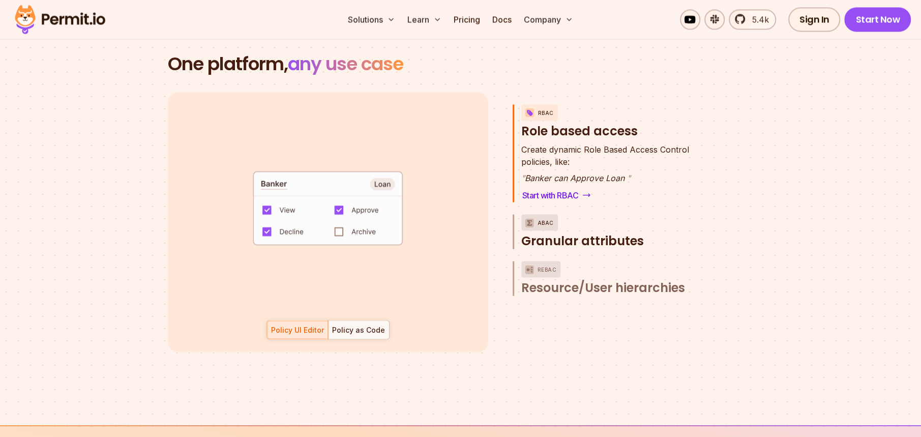
click at [564, 232] on span "Granular attributes" at bounding box center [582, 240] width 123 height 16
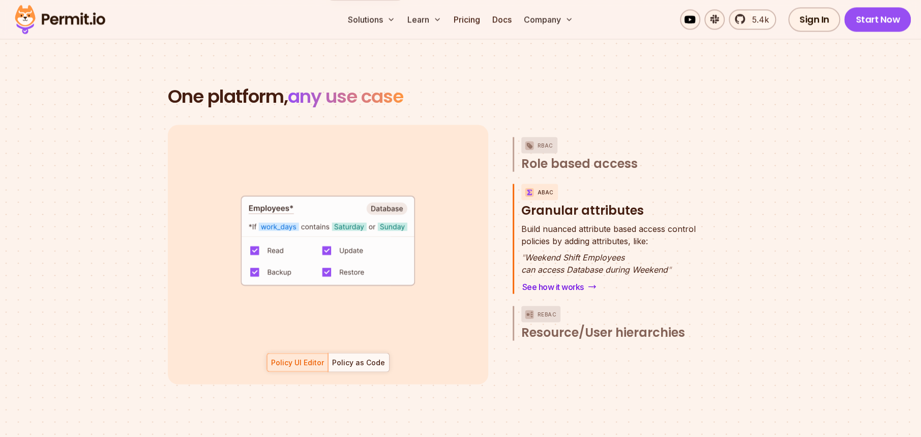
scroll to position [1424, 0]
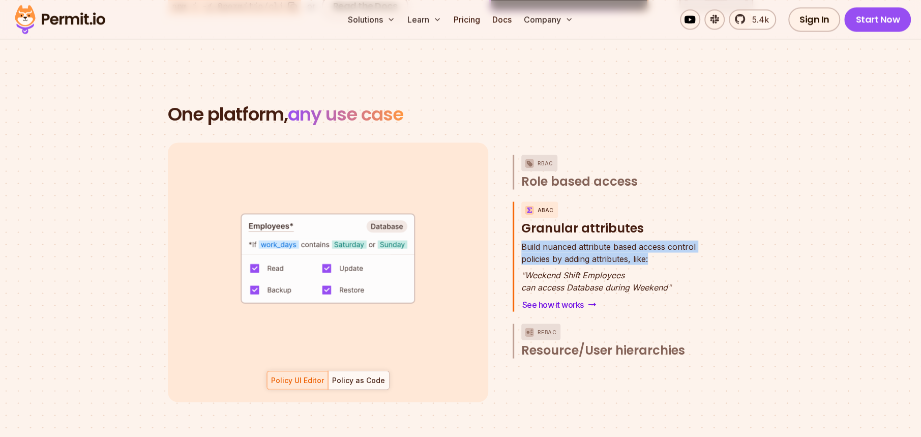
drag, startPoint x: 681, startPoint y: 243, endPoint x: 519, endPoint y: 236, distance: 161.9
click at [519, 236] on div "ABAC Granular attributes Build nuanced attribute based access control policies …" at bounding box center [612, 256] width 198 height 110
click at [804, 274] on section "One platform, any use case RBAC Role based access default allow := false allow …" at bounding box center [460, 265] width 921 height 420
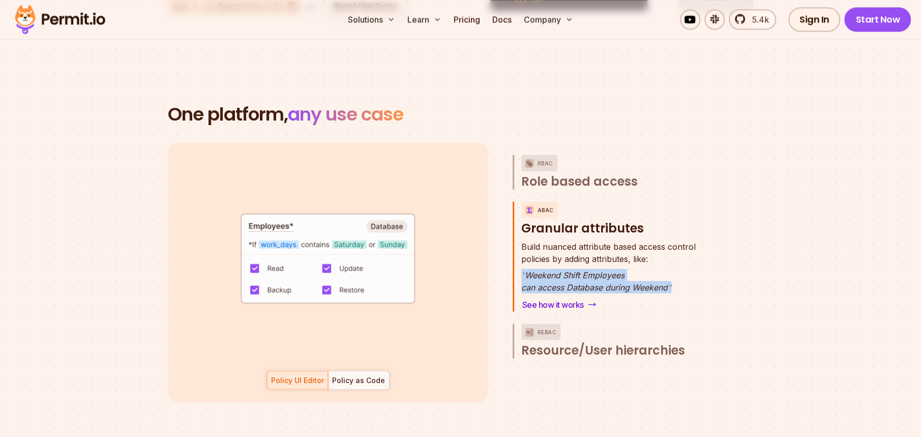
drag, startPoint x: 713, startPoint y: 282, endPoint x: 510, endPoint y: 262, distance: 203.9
click at [510, 262] on div "default allow := false allow if { some role in data.users[input.user].roles act…" at bounding box center [461, 271] width 586 height 259
click at [513, 377] on div "RBAC Role based access ABAC Granular attributes Build nuanced attribute based a…" at bounding box center [612, 271] width 198 height 259
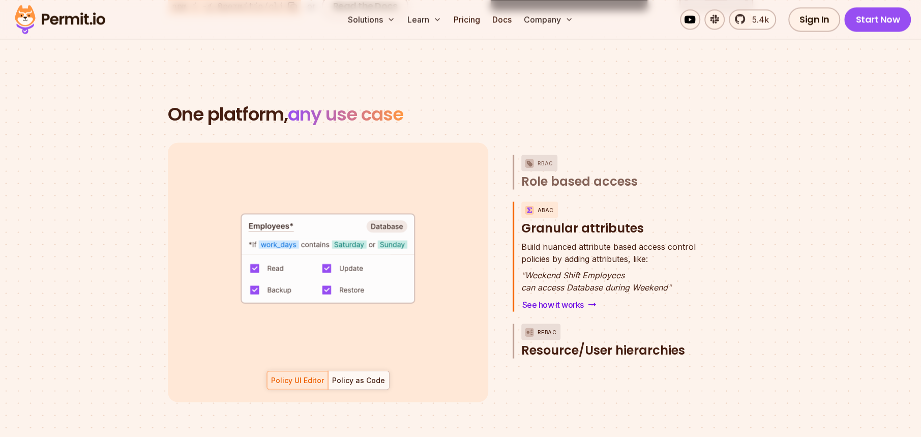
click at [584, 343] on span "Resource/User hierarchies" at bounding box center [603, 350] width 164 height 16
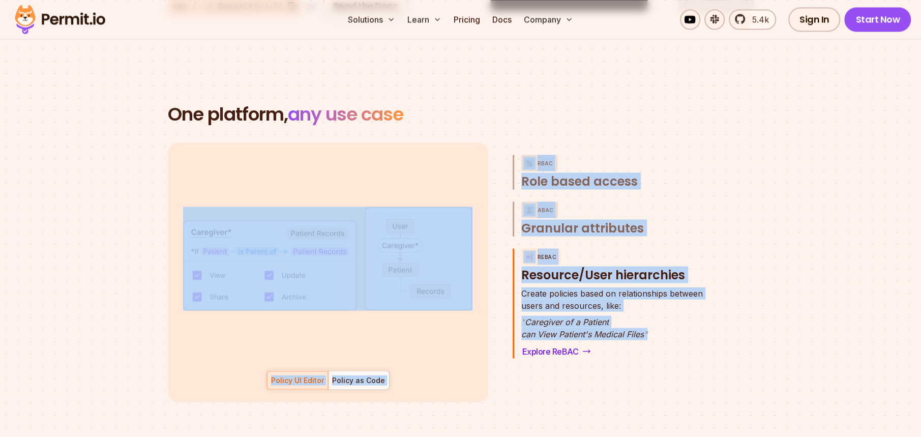
drag, startPoint x: 656, startPoint y: 321, endPoint x: 497, endPoint y: 313, distance: 159.4
click at [497, 313] on div "default allow := false allow if { some role in data.users[input.user].roles act…" at bounding box center [461, 271] width 586 height 259
click at [553, 319] on p "" Caregiver of a Patient can View Patient's Medical Files "" at bounding box center [612, 327] width 182 height 24
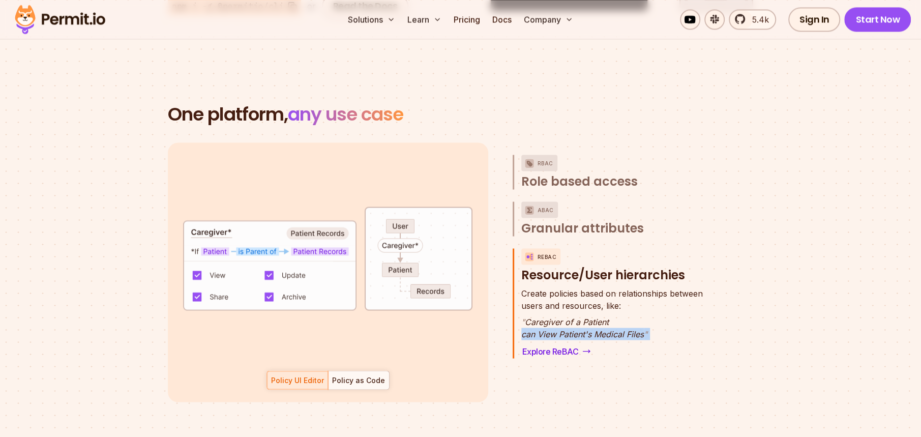
click at [553, 319] on p "" Caregiver of a Patient can View Patient's Medical Files "" at bounding box center [612, 327] width 182 height 24
click at [650, 329] on div "Create policies based on relationships between users and resources, like: " Car…" at bounding box center [616, 322] width 190 height 71
drag, startPoint x: 661, startPoint y: 324, endPoint x: 523, endPoint y: 308, distance: 139.3
click at [523, 315] on p "" Caregiver of a Patient can View Patient's Medical Files "" at bounding box center [612, 327] width 182 height 24
click at [514, 382] on div "RBAC Role based access ABAC Granular attributes ReBAC Resource/User hierarchies…" at bounding box center [612, 271] width 198 height 259
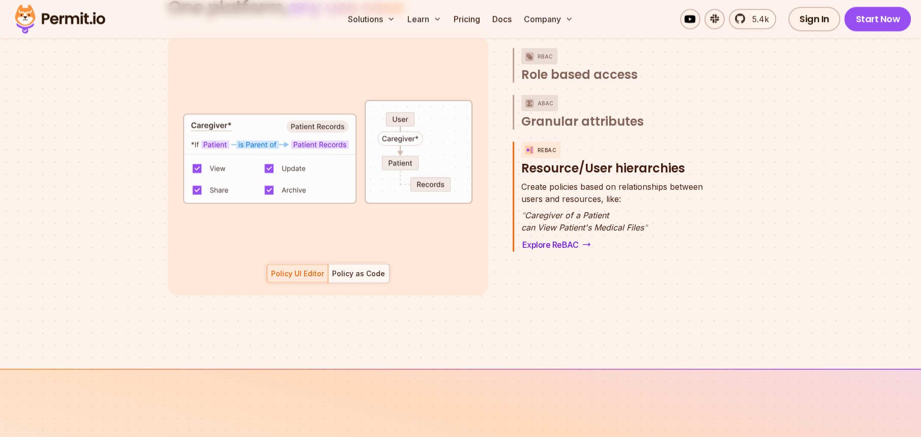
scroll to position [1525, 0]
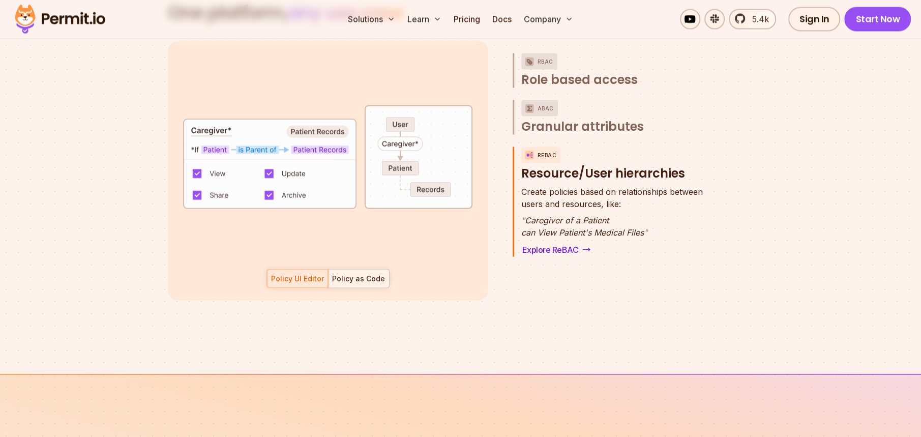
click at [340, 270] on div at bounding box center [358, 279] width 61 height 18
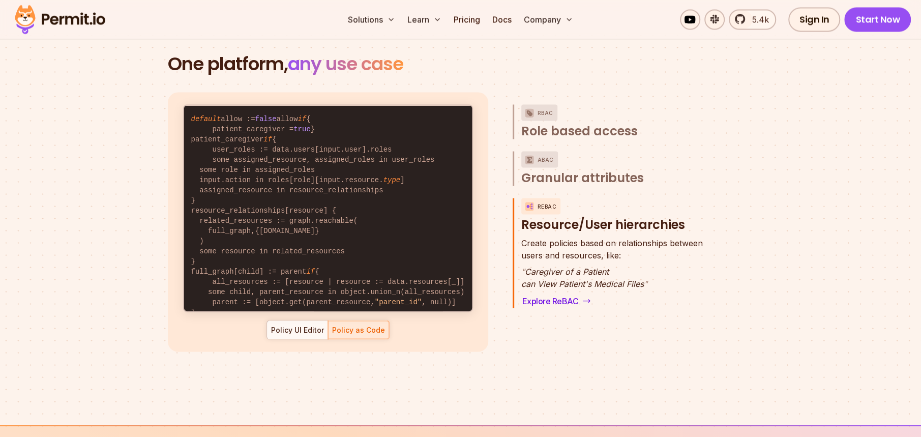
scroll to position [52, 0]
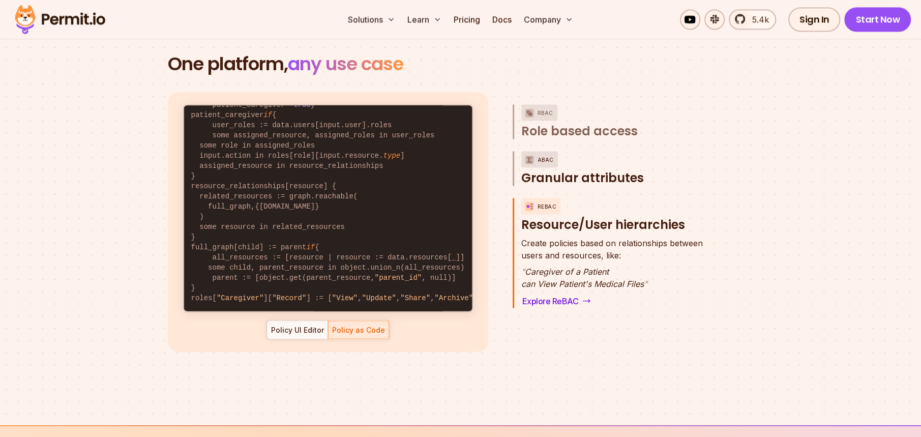
click at [538, 169] on span "Granular attributes" at bounding box center [582, 177] width 123 height 16
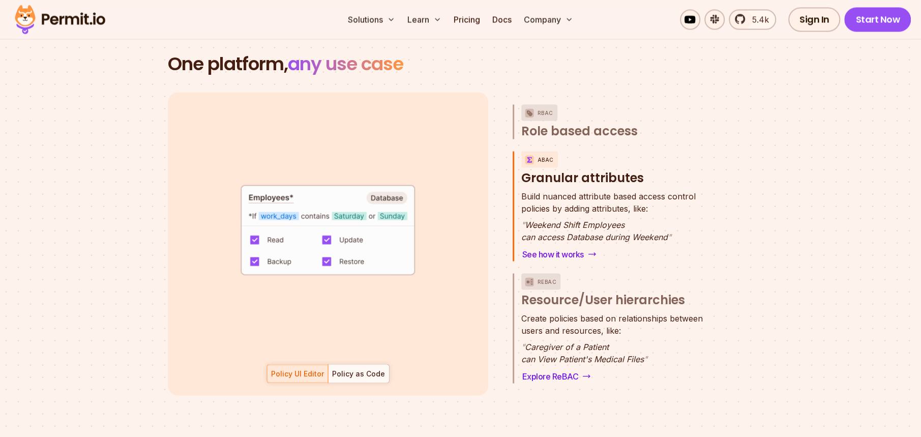
scroll to position [9, 0]
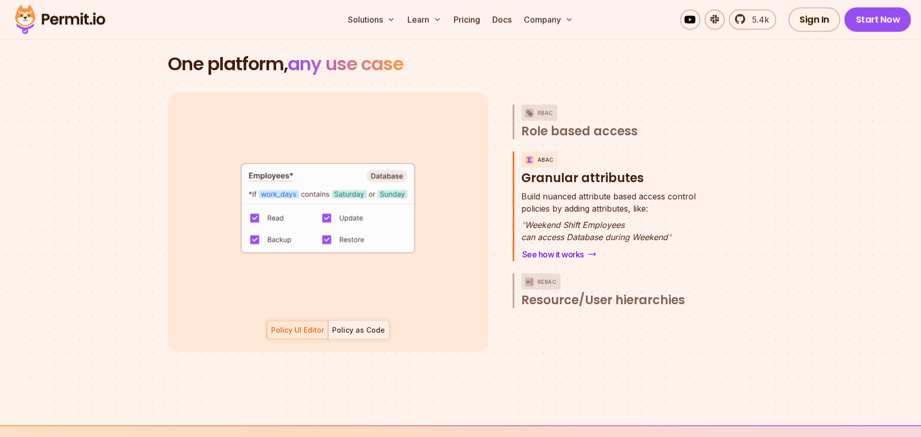
click at [349, 325] on div "Policy as Code" at bounding box center [358, 330] width 53 height 10
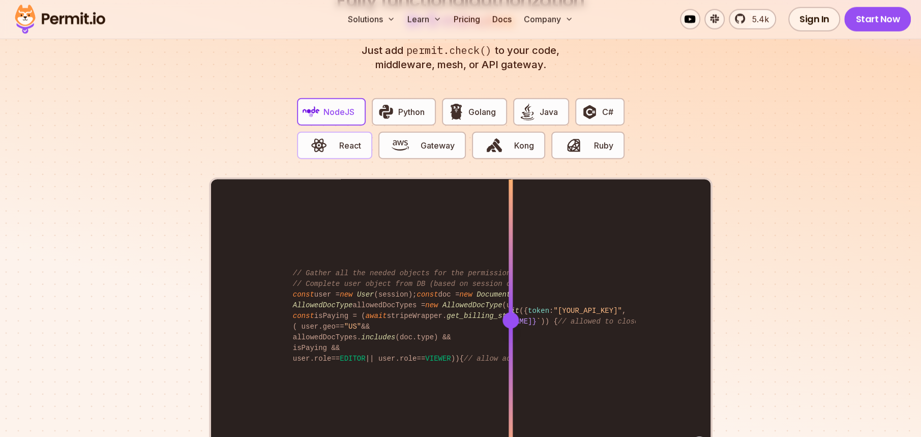
scroll to position [1983, 0]
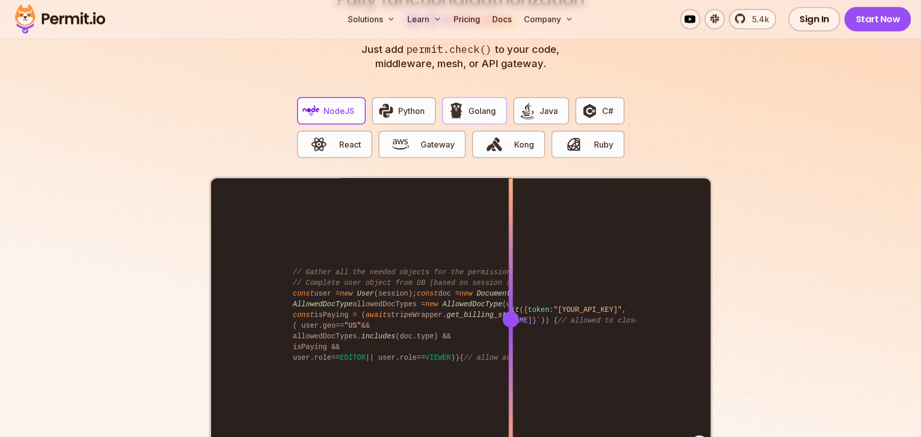
click at [468, 97] on button "Golang" at bounding box center [474, 110] width 65 height 27
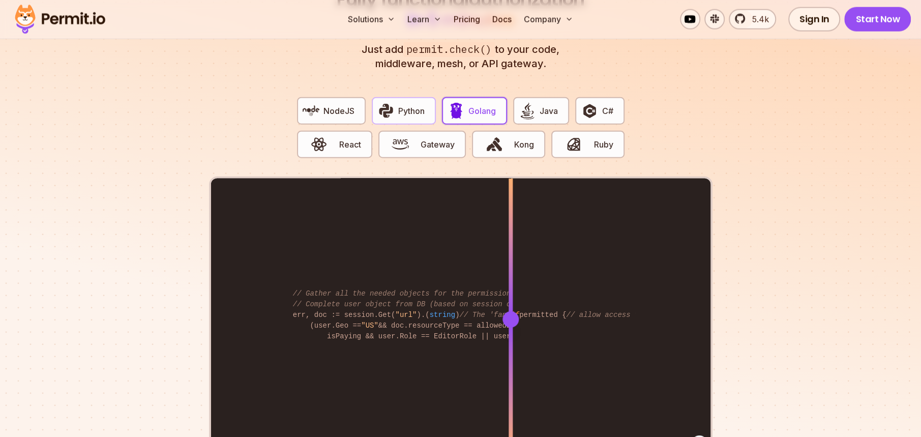
click at [421, 105] on span "Python" at bounding box center [411, 111] width 26 height 12
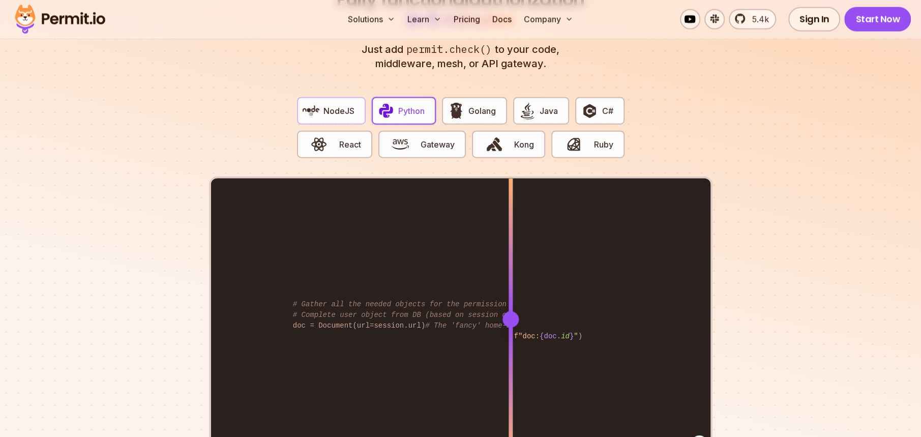
click at [330, 105] on span "NodeJS" at bounding box center [339, 111] width 31 height 12
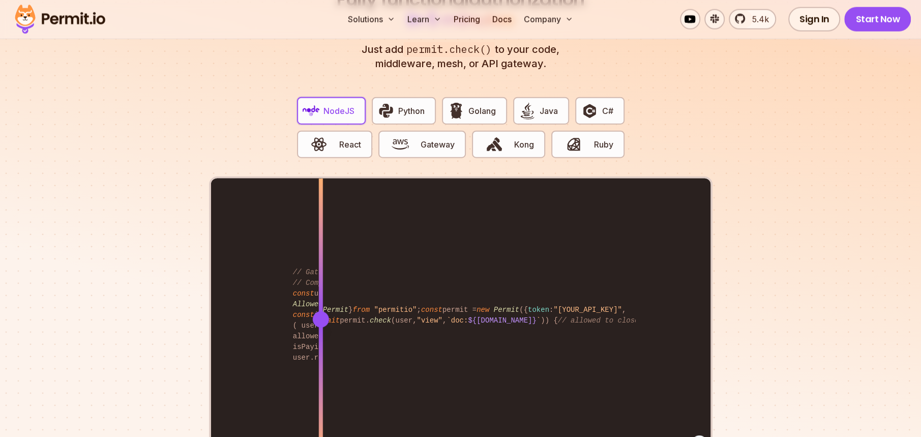
drag, startPoint x: 509, startPoint y: 302, endPoint x: 320, endPoint y: 331, distance: 190.4
click at [320, 331] on div at bounding box center [320, 319] width 4 height 281
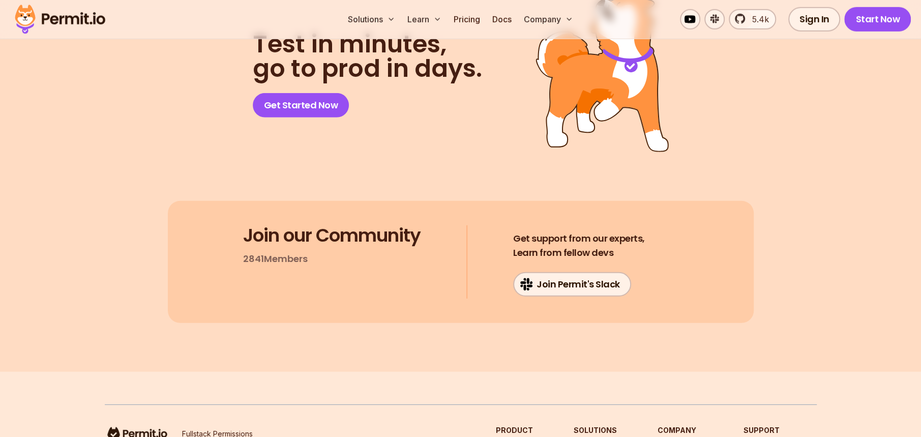
scroll to position [5487, 0]
